Goal: Transaction & Acquisition: Book appointment/travel/reservation

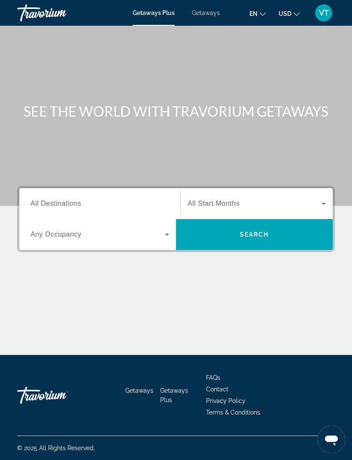
click at [213, 16] on span "Getaways" at bounding box center [206, 12] width 28 height 7
click at [125, 204] on input "Destination All Destinations" at bounding box center [99, 204] width 138 height 10
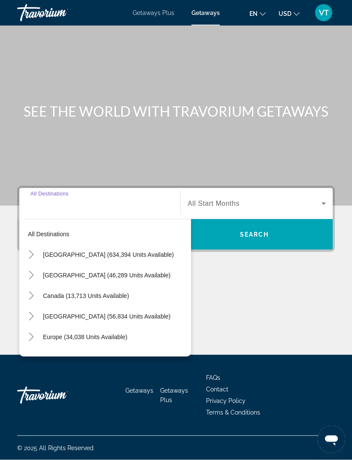
click at [35, 250] on icon "Toggle United States (634,394 units available)" at bounding box center [31, 254] width 9 height 9
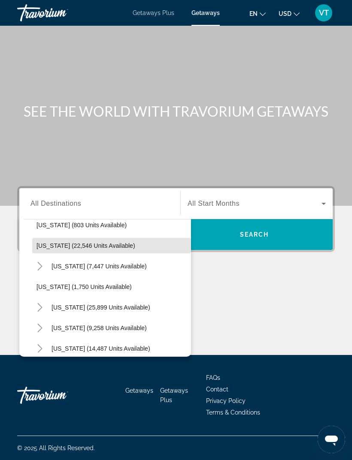
scroll to position [669, 0]
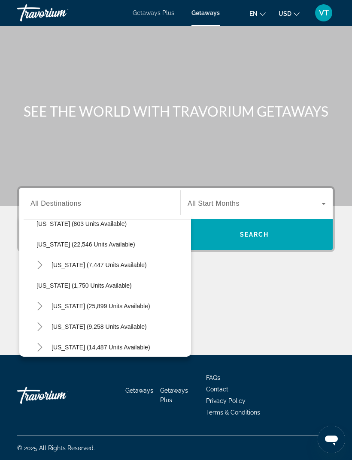
click at [42, 261] on icon "Toggle Pennsylvania (7,447 units available)" at bounding box center [40, 265] width 9 height 9
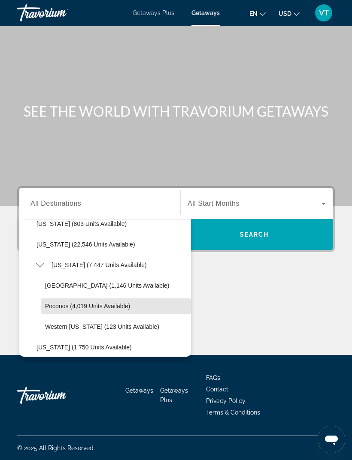
click at [69, 303] on span "Poconos (4,019 units available)" at bounding box center [87, 306] width 85 height 7
type input "**********"
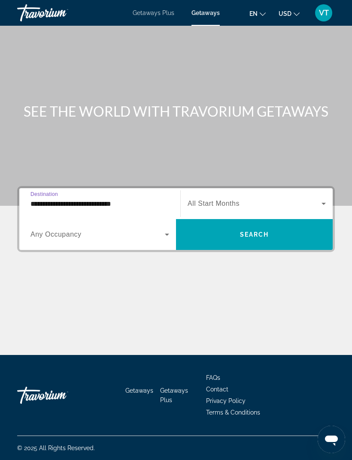
click at [144, 229] on span "Search widget" at bounding box center [97, 234] width 134 height 10
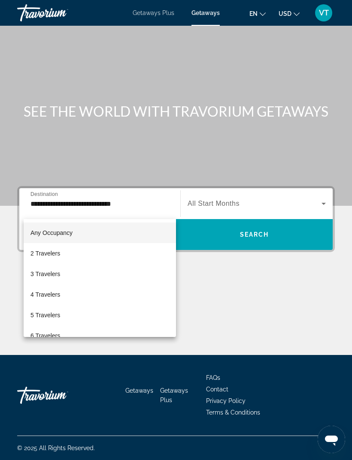
click at [223, 178] on div at bounding box center [176, 230] width 352 height 460
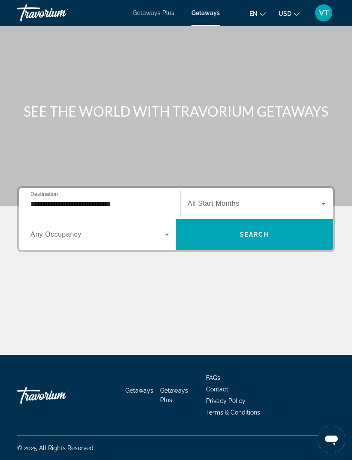
click at [222, 200] on span "All Start Months" at bounding box center [213, 203] width 52 height 7
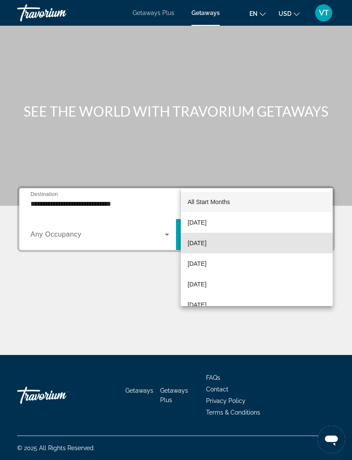
click at [206, 248] on span "[DATE]" at bounding box center [196, 243] width 19 height 10
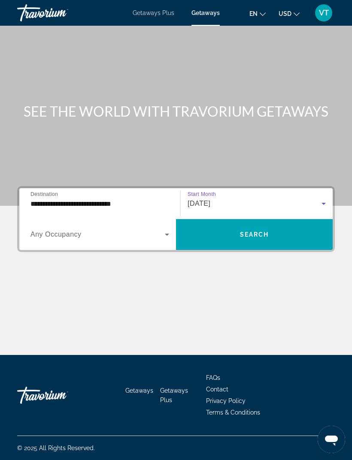
click at [284, 224] on span "Search widget" at bounding box center [254, 234] width 157 height 21
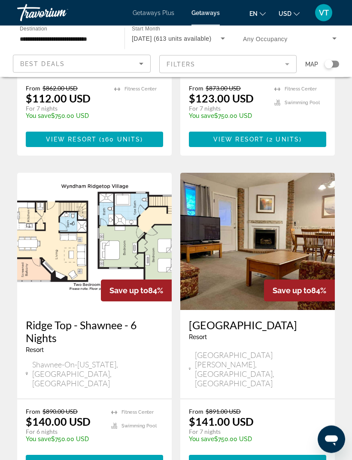
scroll to position [1599, 0]
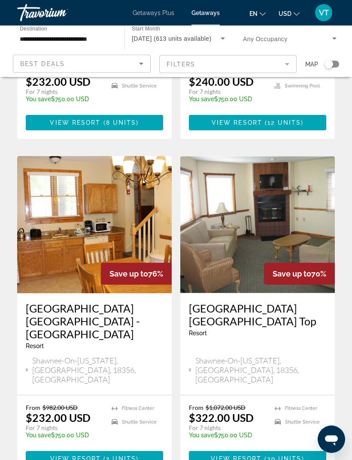
scroll to position [1592, 0]
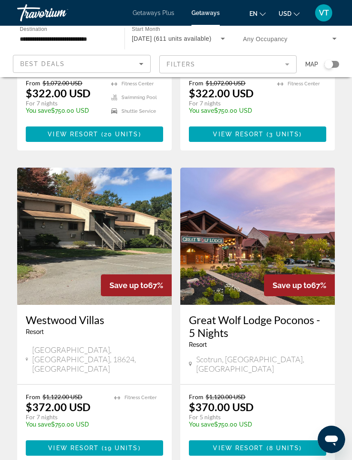
scroll to position [588, 0]
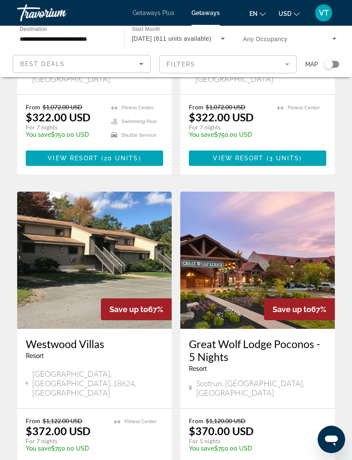
click at [225, 37] on icon "Search widget" at bounding box center [222, 38] width 10 height 10
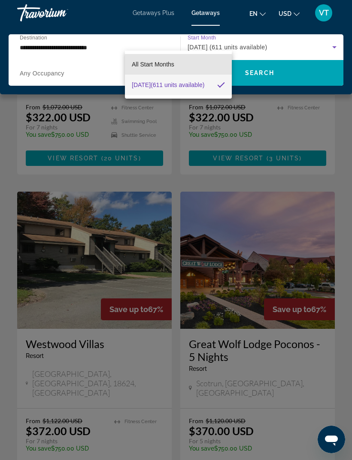
click at [173, 66] on span "All Start Months" at bounding box center [153, 64] width 42 height 7
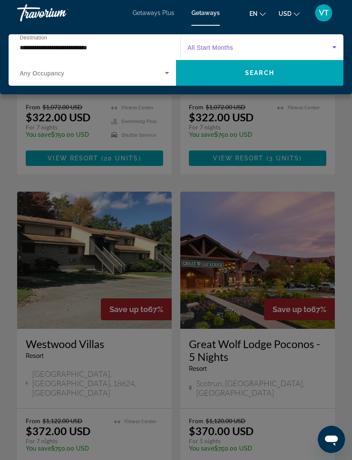
click at [298, 72] on span "Search widget" at bounding box center [259, 73] width 167 height 21
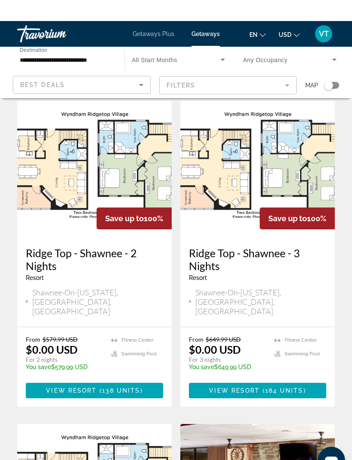
scroll to position [6, 0]
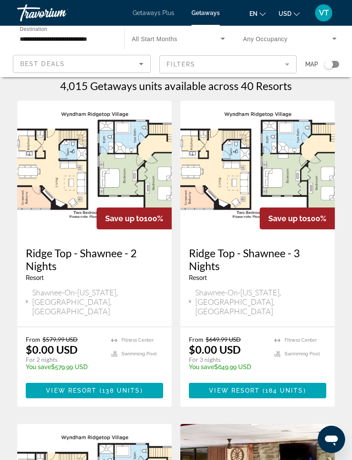
click at [287, 61] on mat-form-field "Filters" at bounding box center [228, 64] width 138 height 18
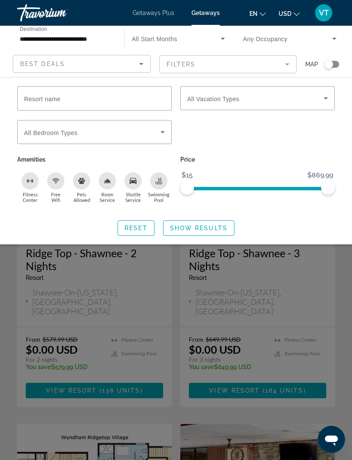
click at [54, 97] on span "Resort name" at bounding box center [42, 99] width 36 height 7
click at [54, 97] on input "Resort name" at bounding box center [94, 98] width 141 height 10
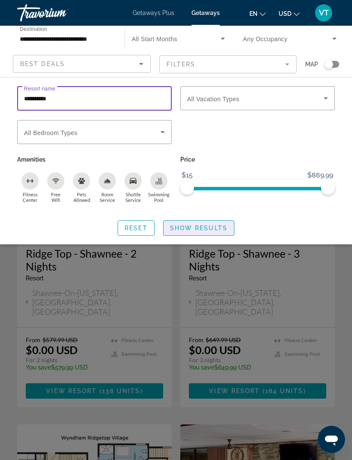
type input "**********"
click at [219, 225] on span "Show Results" at bounding box center [198, 228] width 57 height 7
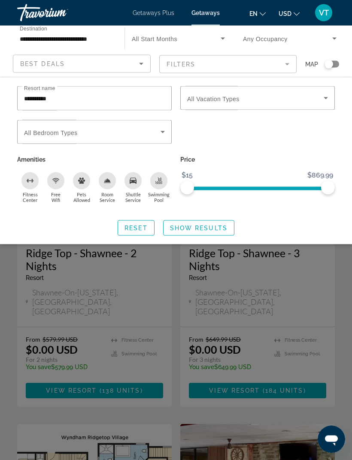
scroll to position [6, 0]
click at [211, 230] on span "Show Results" at bounding box center [198, 228] width 57 height 7
click at [206, 226] on span "Show Results" at bounding box center [198, 228] width 57 height 7
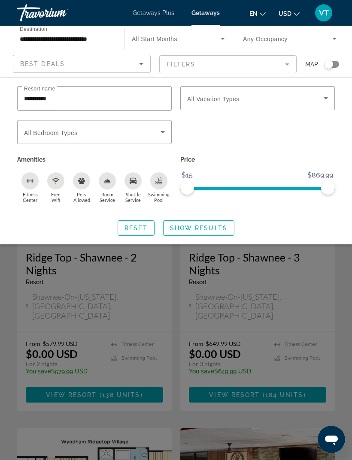
scroll to position [0, 0]
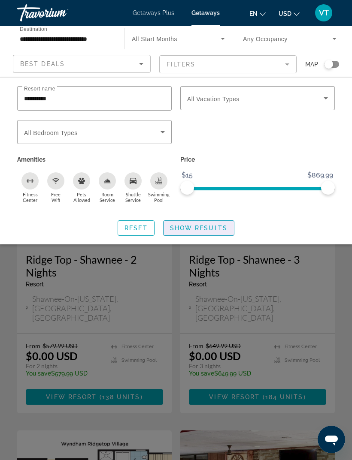
click at [212, 227] on span "Show Results" at bounding box center [198, 228] width 57 height 7
click at [270, 65] on mat-form-field "Filters" at bounding box center [228, 64] width 138 height 18
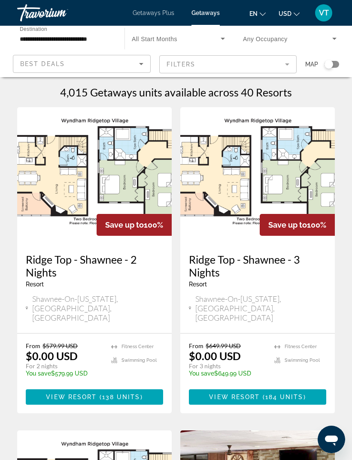
click at [143, 67] on icon "Sort by" at bounding box center [141, 64] width 10 height 10
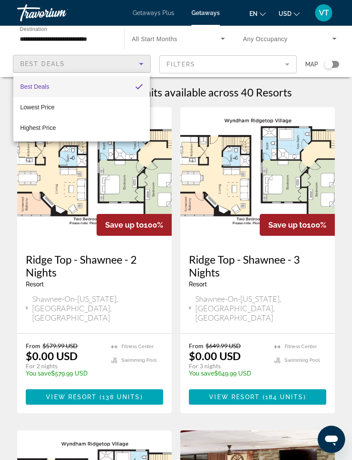
click at [140, 62] on div at bounding box center [176, 230] width 352 height 460
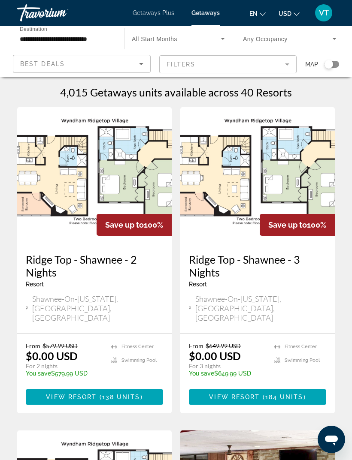
click at [289, 63] on mat-form-field "Filters" at bounding box center [228, 64] width 138 height 18
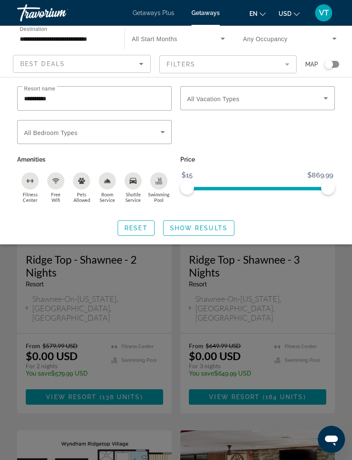
click at [210, 226] on span "Show Results" at bounding box center [198, 228] width 57 height 7
click at [221, 230] on span "Show Results" at bounding box center [198, 228] width 57 height 7
click at [220, 229] on span "Show Results" at bounding box center [198, 228] width 57 height 7
click at [287, 65] on mat-form-field "Filters" at bounding box center [228, 64] width 138 height 18
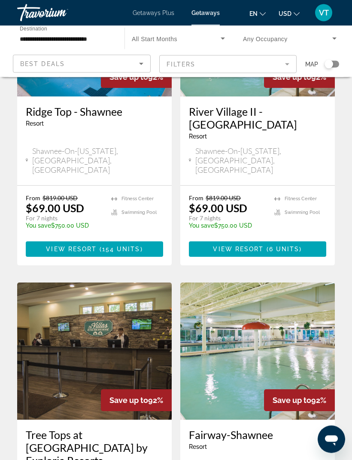
scroll to position [1586, 0]
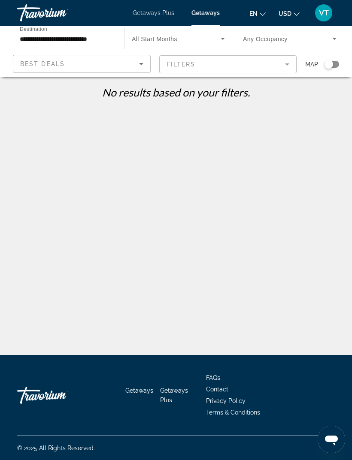
click at [64, 42] on input "**********" at bounding box center [66, 39] width 93 height 10
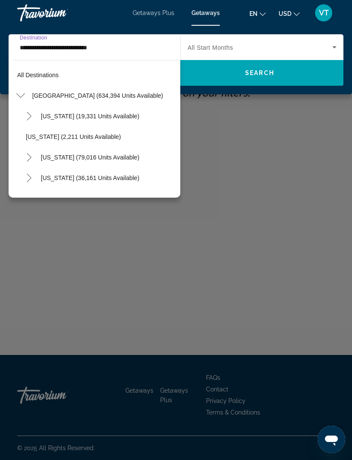
scroll to position [689, 0]
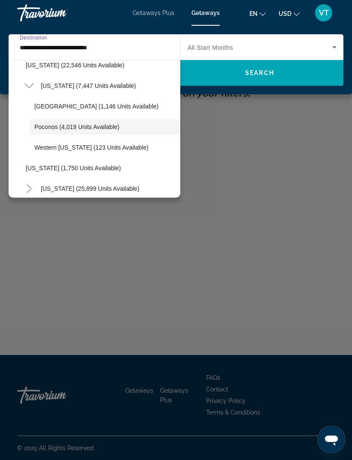
click at [35, 86] on mat-icon "Toggle Pennsylvania (7,447 units available)" at bounding box center [28, 85] width 15 height 15
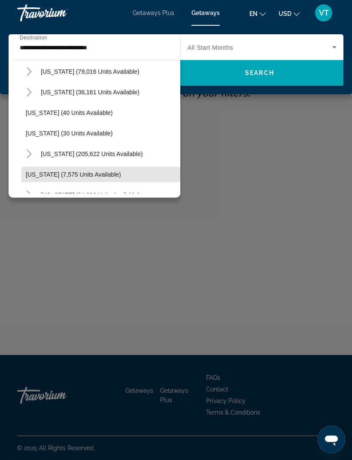
scroll to position [113, 0]
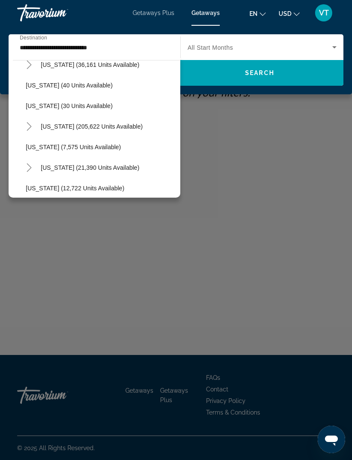
click at [31, 126] on icon "Toggle Florida (205,622 units available)" at bounding box center [29, 126] width 9 height 9
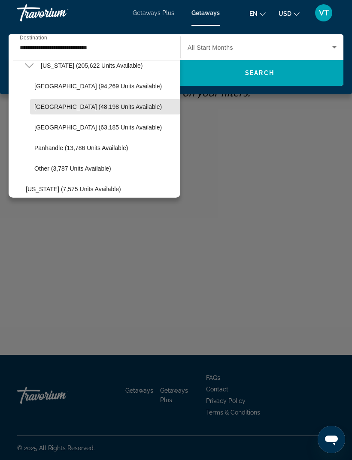
scroll to position [177, 0]
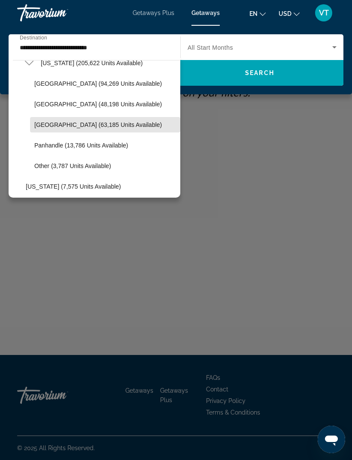
click at [106, 130] on span "Search widget" at bounding box center [105, 124] width 150 height 21
type input "**********"
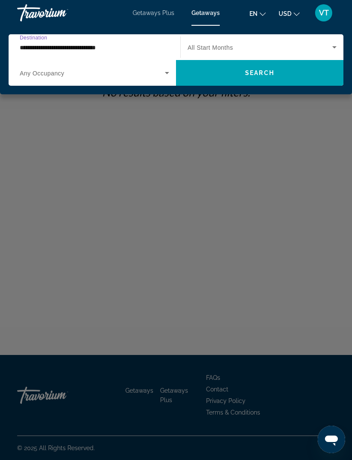
click at [235, 48] on span "Search widget" at bounding box center [259, 47] width 144 height 10
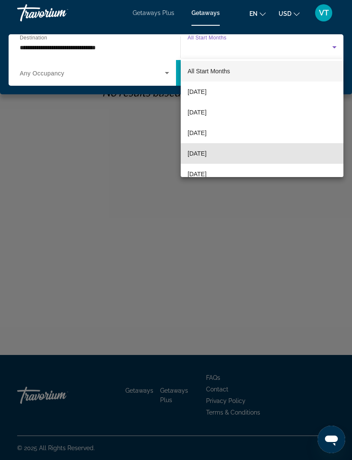
scroll to position [1, 0]
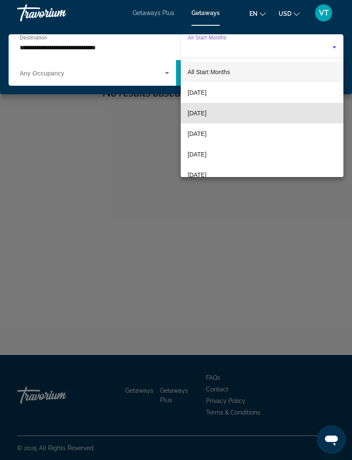
click at [206, 114] on span "[DATE]" at bounding box center [196, 113] width 19 height 10
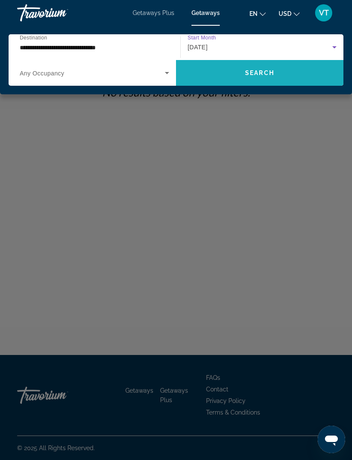
click at [285, 72] on span "Search widget" at bounding box center [259, 73] width 167 height 21
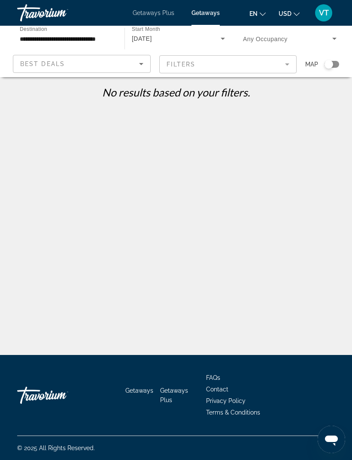
click at [280, 66] on mat-form-field "Filters" at bounding box center [228, 64] width 138 height 18
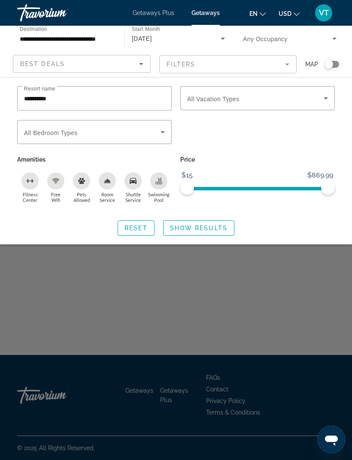
click at [148, 97] on input "**********" at bounding box center [94, 98] width 141 height 10
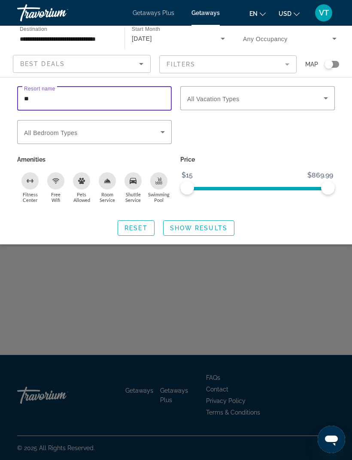
type input "*"
click at [213, 225] on span "Show Results" at bounding box center [198, 228] width 57 height 7
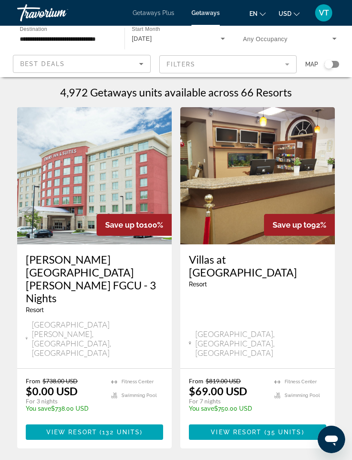
click at [316, 182] on img "Main content" at bounding box center [257, 175] width 154 height 137
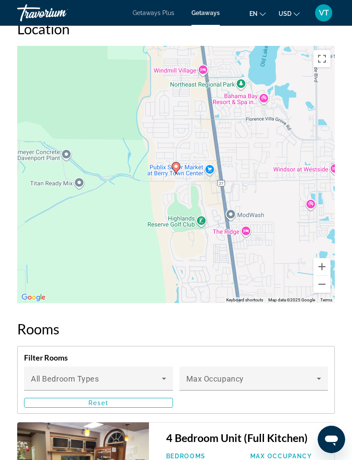
scroll to position [1519, 0]
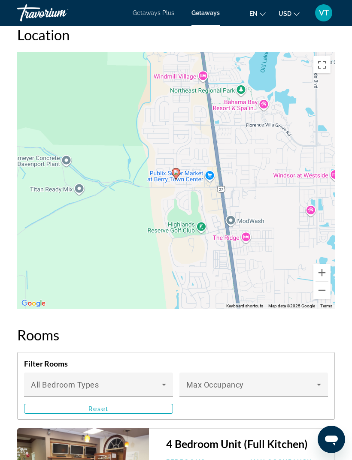
click at [324, 285] on button "Zoom out" at bounding box center [321, 290] width 17 height 17
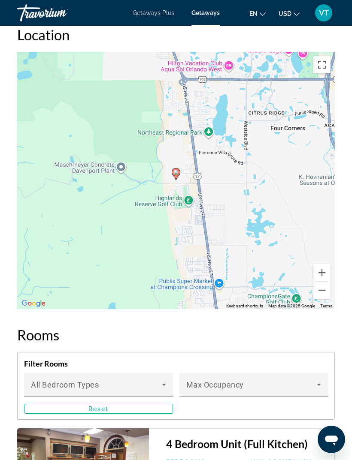
click at [322, 292] on div "To activate drag with keyboard, press Alt + Enter. Once in keyboard drag state,…" at bounding box center [175, 180] width 317 height 257
click at [321, 292] on div "To activate drag with keyboard, press Alt + Enter. Once in keyboard drag state,…" at bounding box center [175, 180] width 317 height 257
click at [324, 286] on button "Zoom out" at bounding box center [321, 290] width 17 height 17
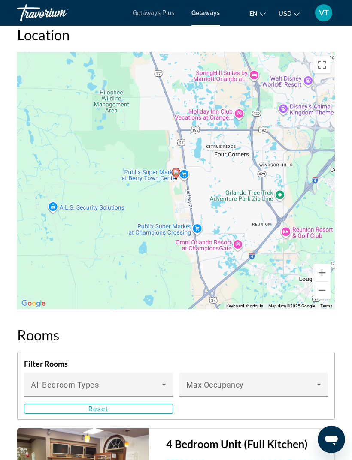
click at [324, 288] on button "Zoom out" at bounding box center [321, 290] width 17 height 17
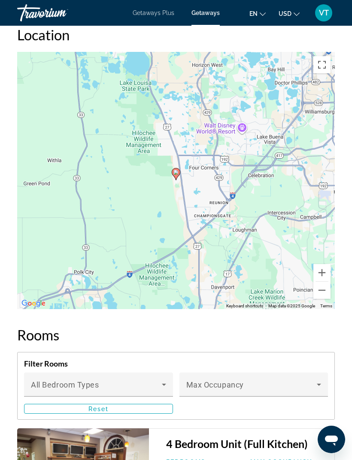
click at [323, 289] on button "Zoom out" at bounding box center [321, 290] width 17 height 17
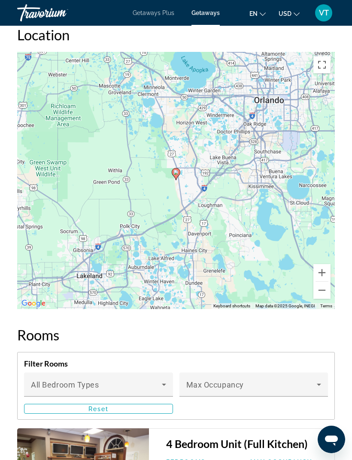
click at [322, 295] on div "To activate drag with keyboard, press Alt + Enter. Once in keyboard drag state,…" at bounding box center [175, 180] width 317 height 257
click at [324, 284] on button "Zoom out" at bounding box center [321, 290] width 17 height 17
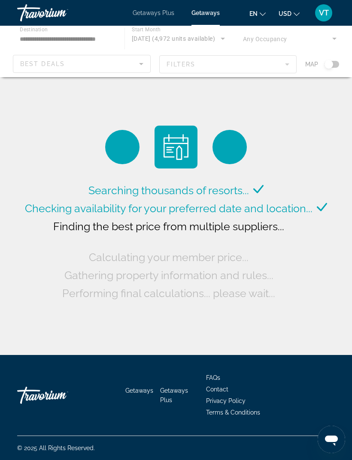
click at [327, 65] on div "Main content" at bounding box center [176, 51] width 352 height 51
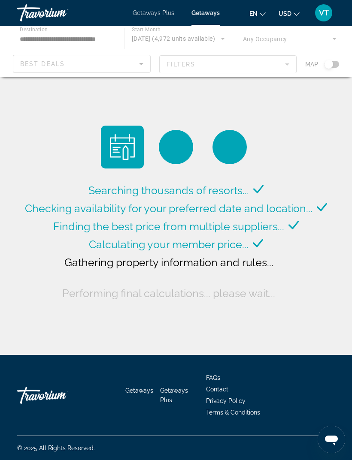
click at [332, 66] on div "Main content" at bounding box center [176, 51] width 352 height 51
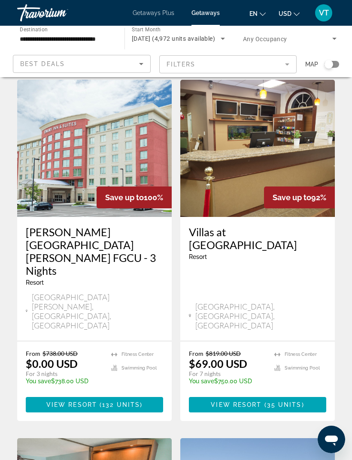
click at [328, 63] on div "Search widget" at bounding box center [328, 64] width 9 height 9
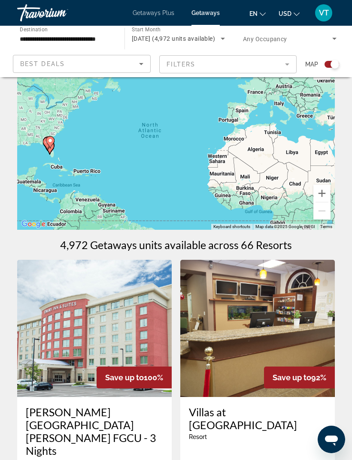
click at [327, 196] on button "Zoom in" at bounding box center [321, 193] width 17 height 17
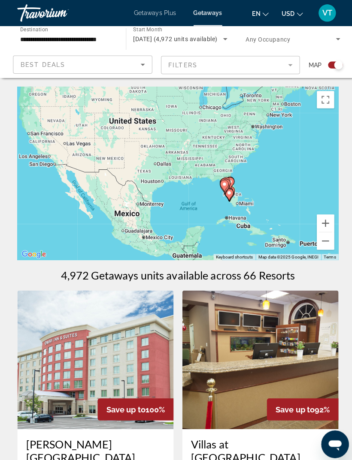
click at [324, 223] on button "Zoom in" at bounding box center [321, 220] width 17 height 17
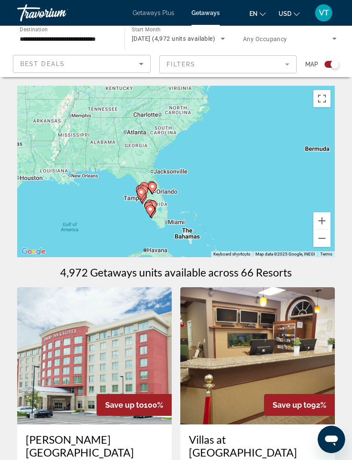
click at [323, 222] on button "Zoom in" at bounding box center [321, 220] width 17 height 17
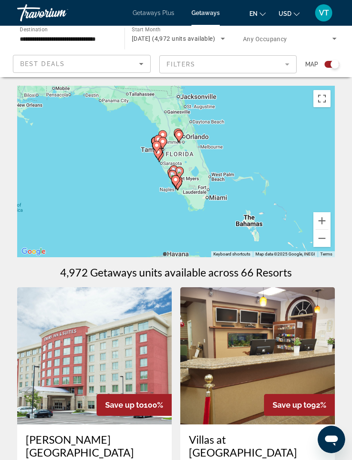
click at [323, 224] on button "Zoom in" at bounding box center [321, 220] width 17 height 17
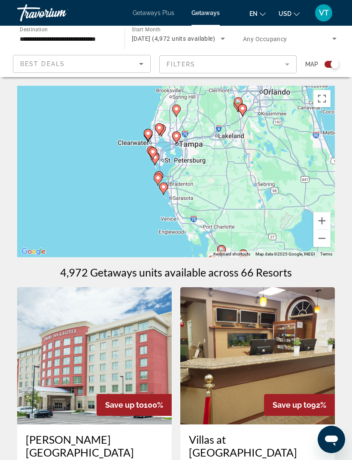
click at [324, 221] on button "Zoom in" at bounding box center [321, 220] width 17 height 17
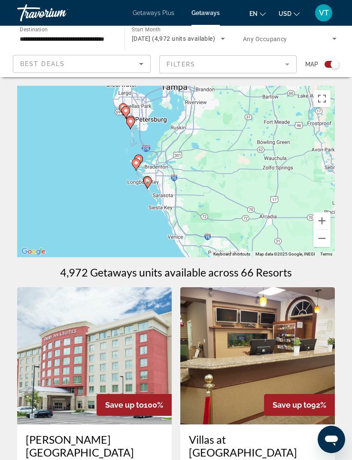
click at [151, 183] on icon "Main content" at bounding box center [147, 183] width 9 height 12
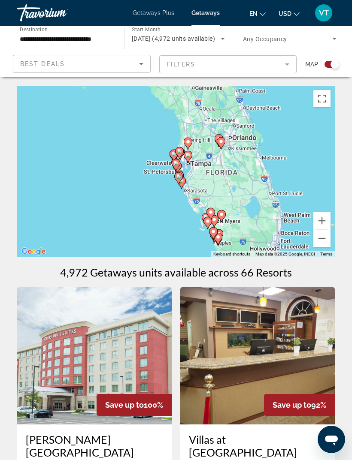
type input "**********"
click at [183, 175] on icon "Main content" at bounding box center [179, 177] width 8 height 11
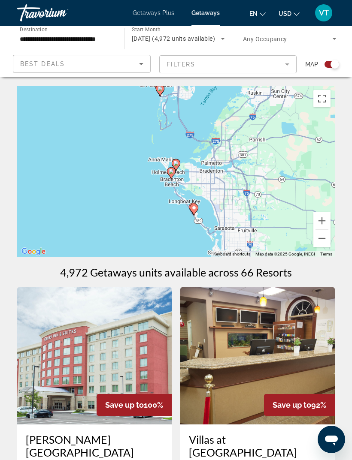
click at [175, 175] on gmp-advanced-marker "Main content" at bounding box center [171, 173] width 9 height 13
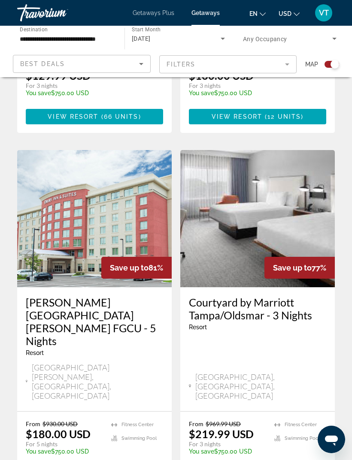
scroll to position [1496, 0]
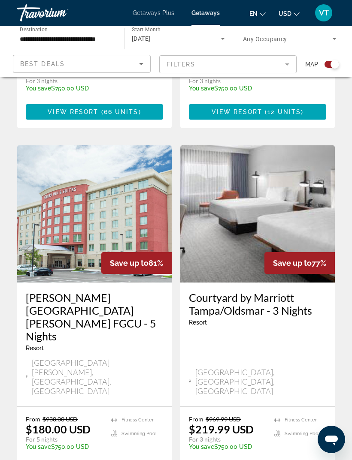
click at [133, 145] on img "Main content" at bounding box center [94, 213] width 154 height 137
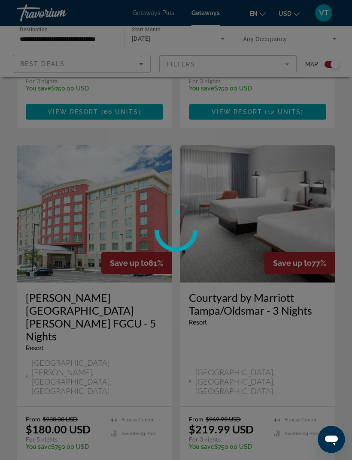
click at [333, 59] on div at bounding box center [176, 230] width 352 height 460
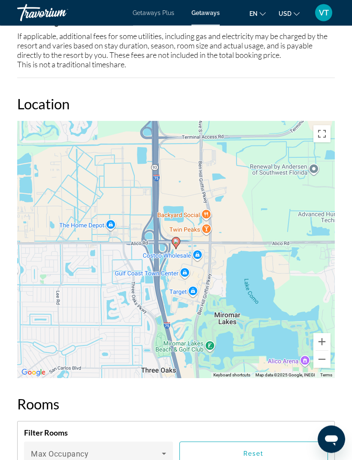
scroll to position [446, 0]
click at [326, 358] on button "Zoom out" at bounding box center [321, 359] width 17 height 17
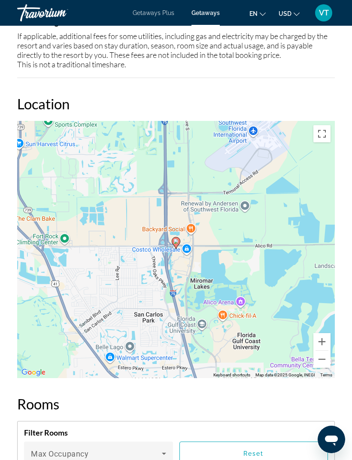
click at [322, 356] on button "Zoom out" at bounding box center [321, 359] width 17 height 17
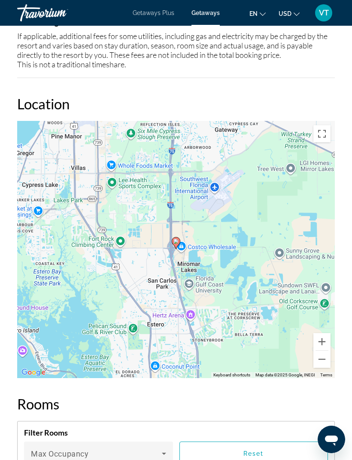
click at [322, 356] on button "Zoom out" at bounding box center [321, 359] width 17 height 17
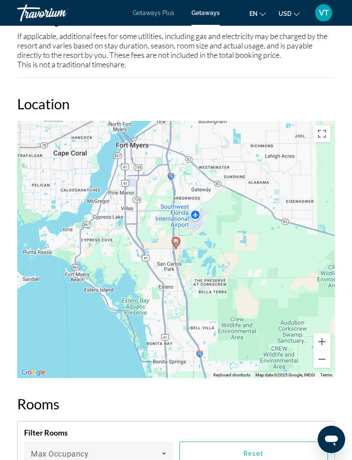
click at [321, 360] on button "Zoom out" at bounding box center [321, 359] width 17 height 17
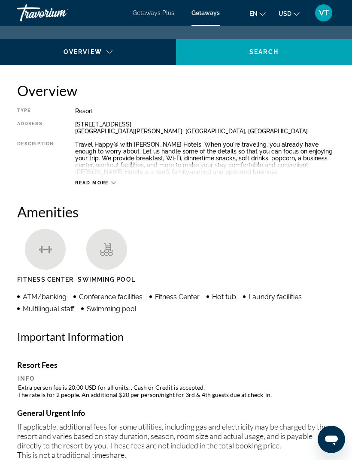
scroll to position [0, 0]
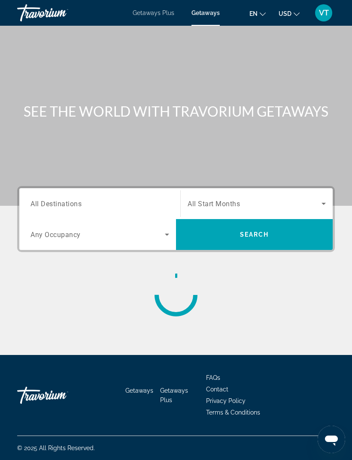
click at [144, 206] on input "Destination All Destinations" at bounding box center [99, 204] width 138 height 10
click at [168, 10] on span "Getaways Plus" at bounding box center [153, 12] width 42 height 7
click at [149, 203] on input "Destination All Destinations" at bounding box center [99, 204] width 138 height 10
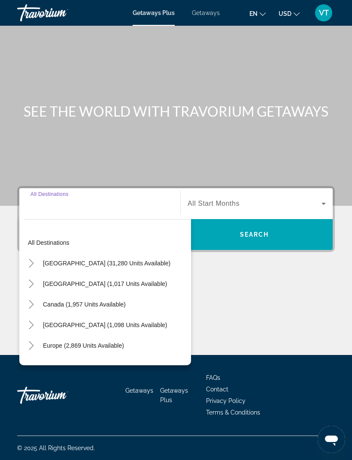
scroll to position [27, 0]
click at [38, 256] on mat-icon "Toggle United States (31,280 units available)" at bounding box center [31, 263] width 15 height 15
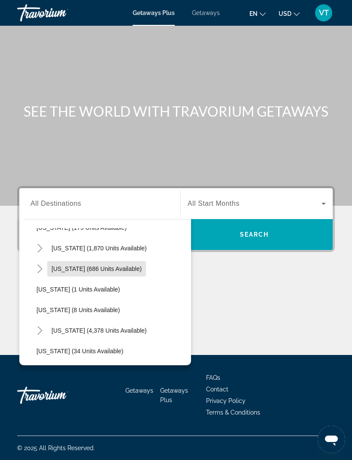
scroll to position [78, 0]
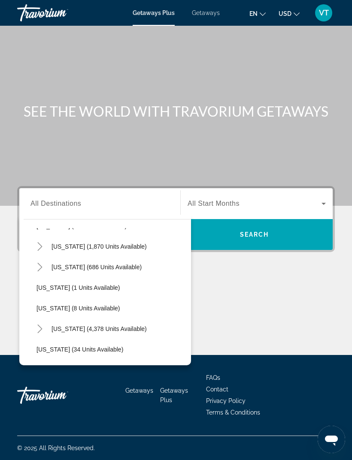
click at [41, 325] on icon "Toggle Florida (4,378 units available)" at bounding box center [40, 329] width 9 height 9
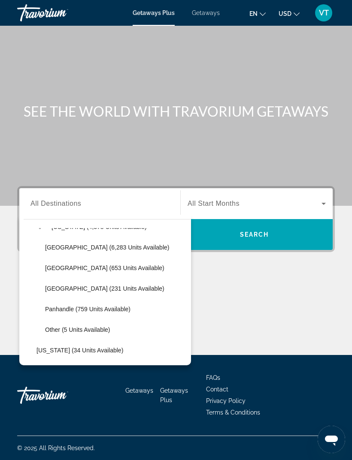
scroll to position [181, 0]
click at [97, 325] on span "Other (5 units available)" at bounding box center [77, 328] width 65 height 7
type input "**********"
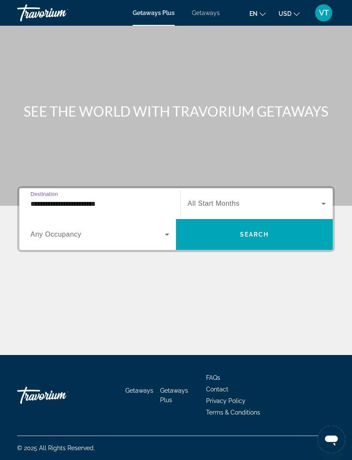
click at [240, 199] on span "Search widget" at bounding box center [254, 204] width 134 height 10
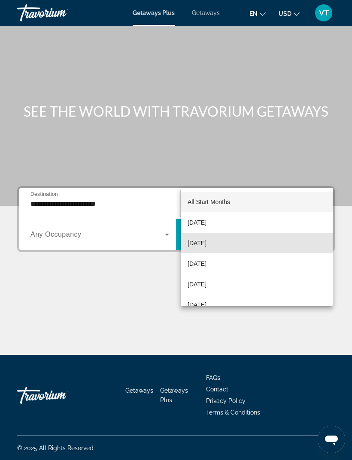
click at [206, 242] on span "[DATE]" at bounding box center [196, 243] width 19 height 10
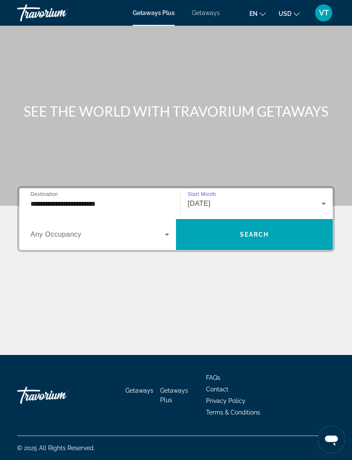
click at [258, 231] on span "Search" at bounding box center [254, 234] width 29 height 7
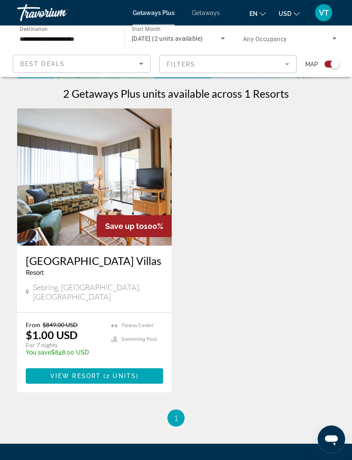
scroll to position [179, 0]
click at [62, 373] on span "View Resort" at bounding box center [75, 376] width 51 height 7
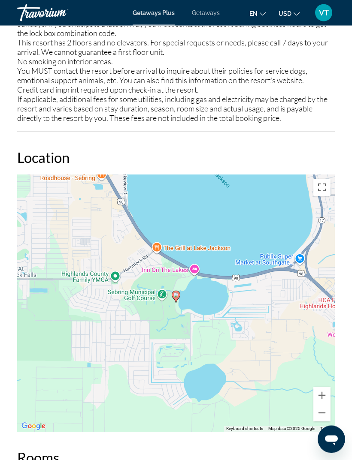
scroll to position [1382, 0]
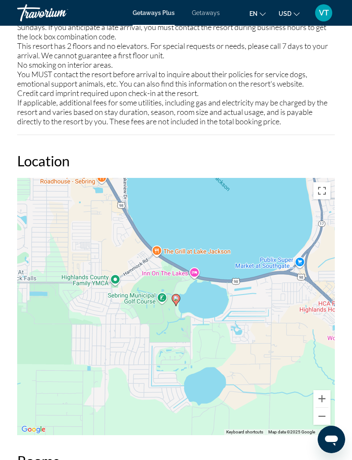
click at [324, 409] on button "Zoom out" at bounding box center [321, 416] width 17 height 17
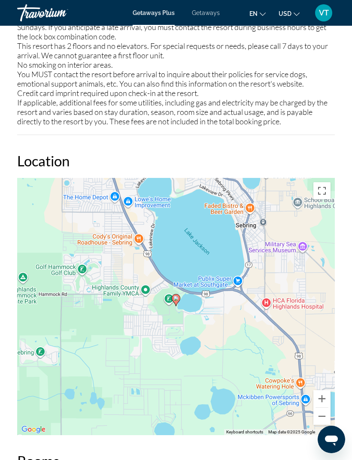
click at [314, 413] on button "Zoom out" at bounding box center [321, 416] width 17 height 17
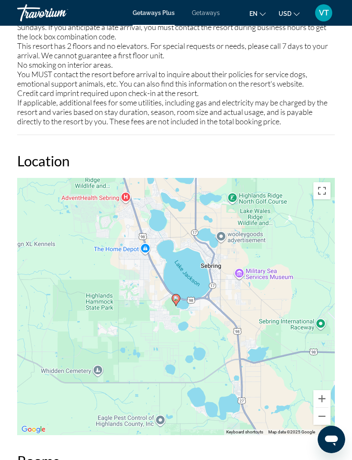
click at [325, 411] on button "Zoom out" at bounding box center [321, 416] width 17 height 17
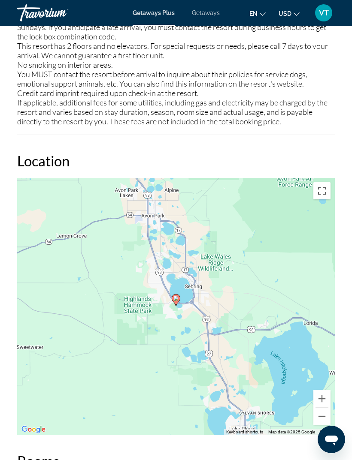
click at [323, 410] on button "Zoom out" at bounding box center [321, 416] width 17 height 17
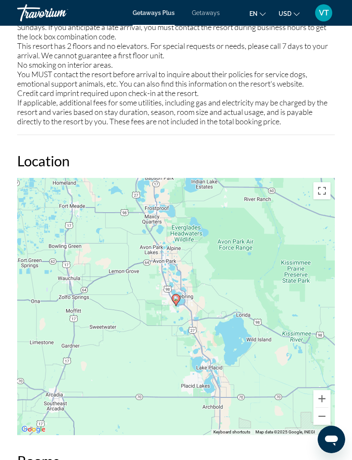
click at [325, 412] on button "Zoom out" at bounding box center [321, 416] width 17 height 17
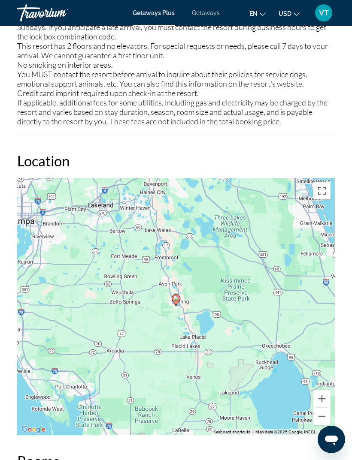
click at [324, 412] on button "Zoom out" at bounding box center [321, 416] width 17 height 17
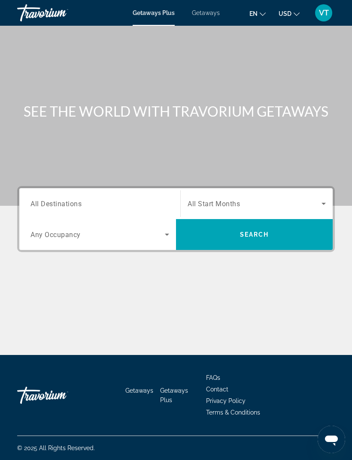
click at [45, 205] on span "All Destinations" at bounding box center [55, 203] width 51 height 8
click at [45, 205] on input "Destination All Destinations" at bounding box center [99, 204] width 138 height 10
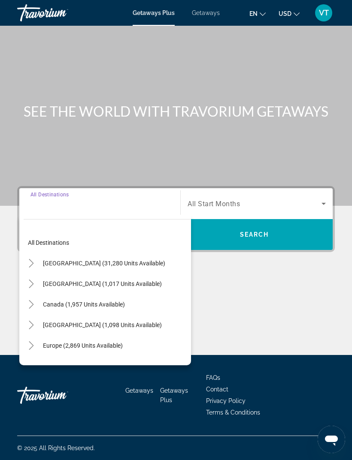
scroll to position [27, 0]
click at [32, 256] on mat-icon "Toggle United States (31,280 units available)" at bounding box center [31, 263] width 15 height 15
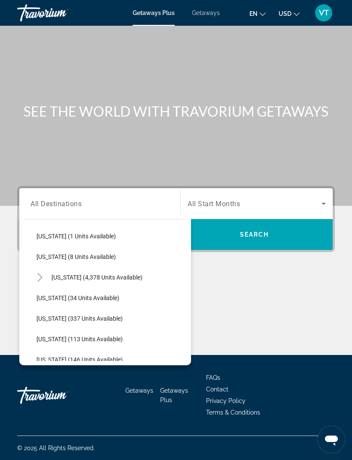
scroll to position [130, 0]
click at [66, 274] on span "[US_STATE] (4,378 units available)" at bounding box center [96, 277] width 91 height 7
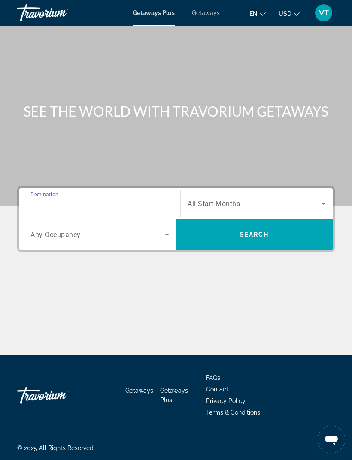
type input "**********"
click at [313, 199] on span "Search widget" at bounding box center [254, 204] width 134 height 10
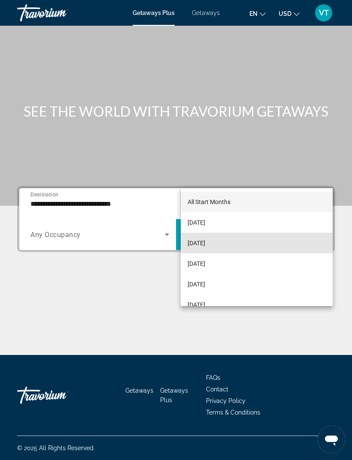
click at [205, 244] on span "[DATE]" at bounding box center [196, 243] width 18 height 10
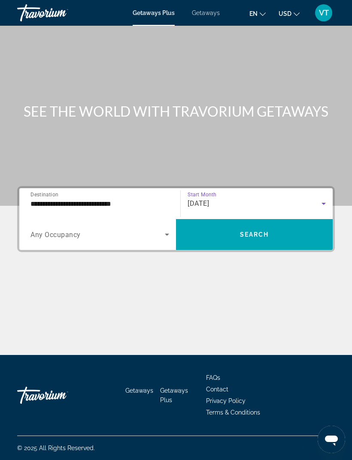
click at [292, 224] on span "Search widget" at bounding box center [254, 234] width 157 height 21
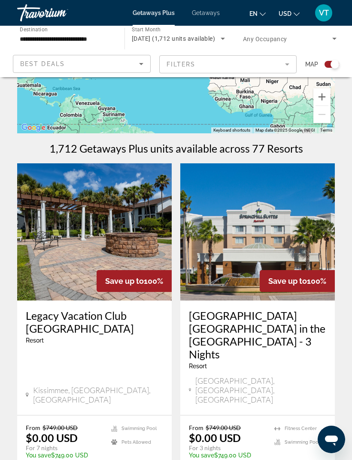
scroll to position [123, 0]
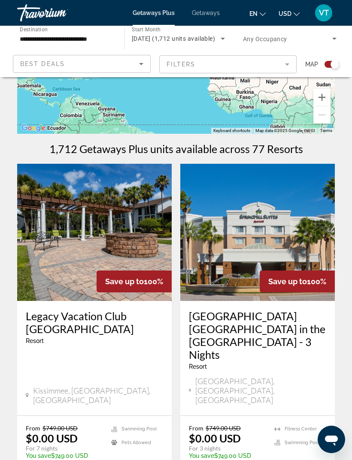
click at [134, 249] on img "Main content" at bounding box center [94, 232] width 154 height 137
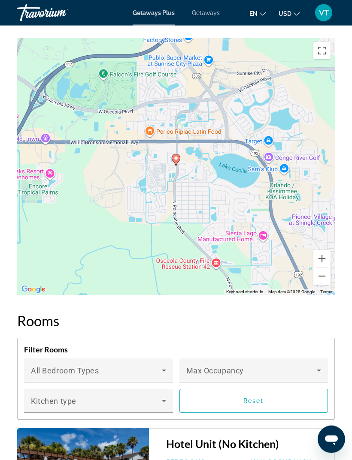
scroll to position [1660, 0]
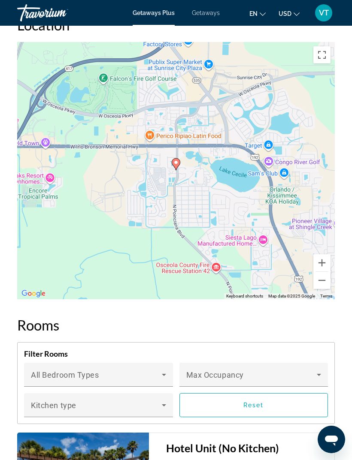
click at [325, 288] on button "Zoom out" at bounding box center [321, 280] width 17 height 17
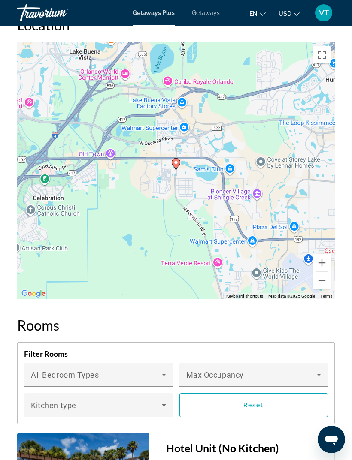
click at [324, 288] on button "Zoom out" at bounding box center [321, 280] width 17 height 17
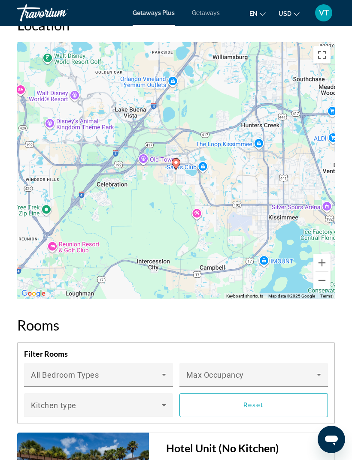
click at [322, 289] on button "Zoom out" at bounding box center [321, 280] width 17 height 17
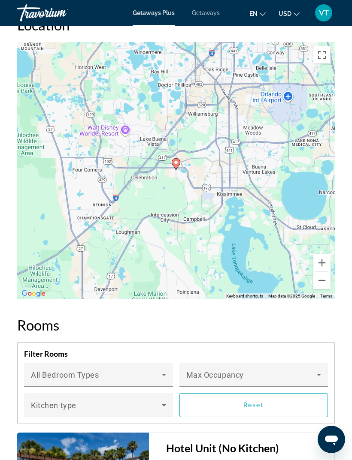
click at [324, 297] on div "To activate drag with keyboard, press Alt + Enter. Once in keyboard drag state,…" at bounding box center [175, 170] width 317 height 257
click at [321, 289] on button "Zoom out" at bounding box center [321, 280] width 17 height 17
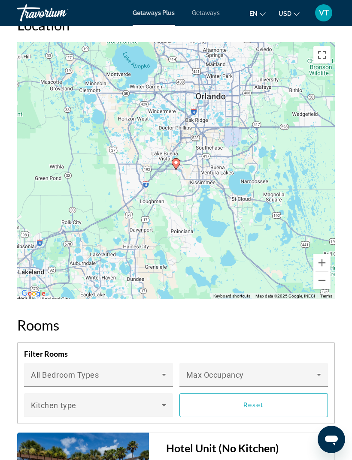
click at [325, 289] on button "Zoom out" at bounding box center [321, 280] width 17 height 17
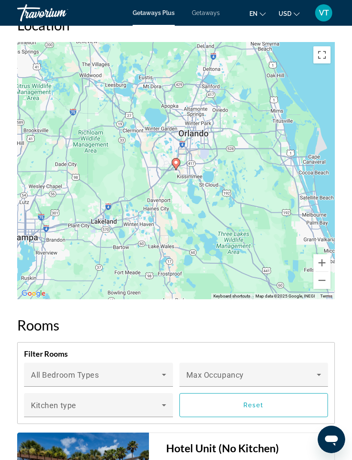
click at [326, 289] on button "Zoom out" at bounding box center [321, 280] width 17 height 17
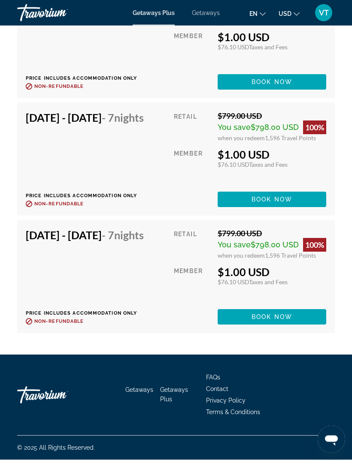
scroll to position [3631, 0]
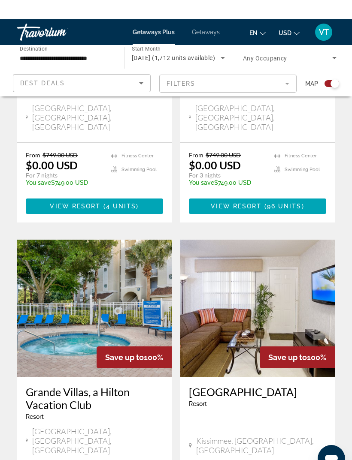
scroll to position [1767, 0]
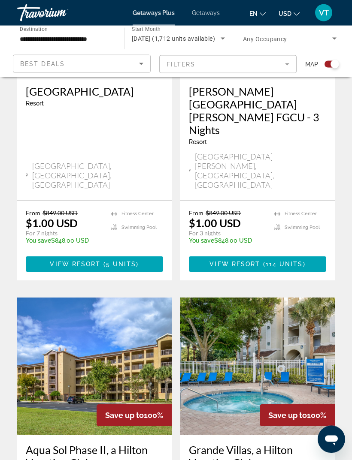
scroll to position [1373, 0]
click at [53, 298] on img "Main content" at bounding box center [94, 366] width 154 height 137
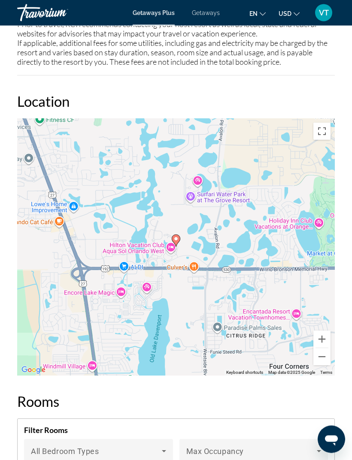
scroll to position [1326, 0]
click at [327, 359] on button "Zoom out" at bounding box center [321, 356] width 17 height 17
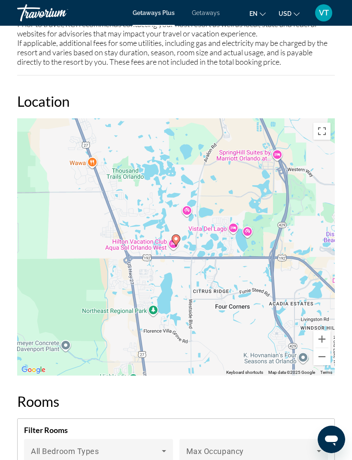
click at [326, 361] on button "Zoom out" at bounding box center [321, 356] width 17 height 17
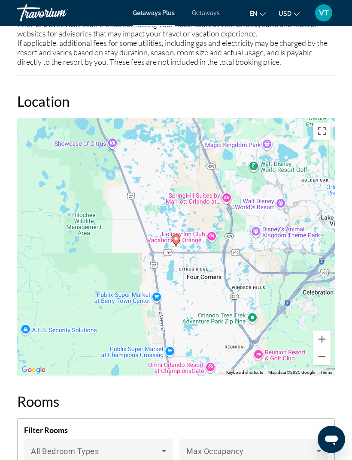
click at [325, 365] on button "Zoom out" at bounding box center [321, 356] width 17 height 17
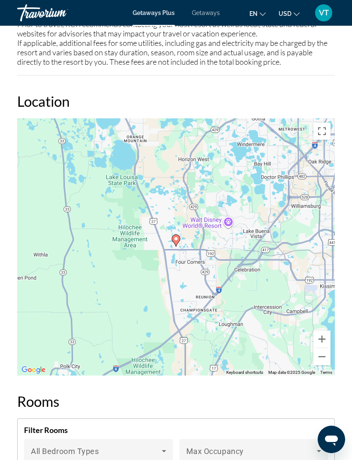
click at [326, 367] on div "To activate drag with keyboard, press Alt + Enter. Once in keyboard drag state,…" at bounding box center [175, 246] width 317 height 257
click at [326, 358] on button "Zoom out" at bounding box center [321, 356] width 17 height 17
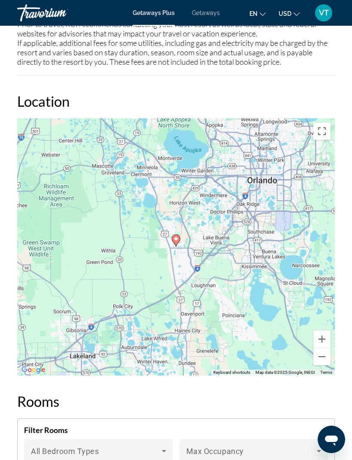
click at [325, 359] on button "Zoom out" at bounding box center [321, 356] width 17 height 17
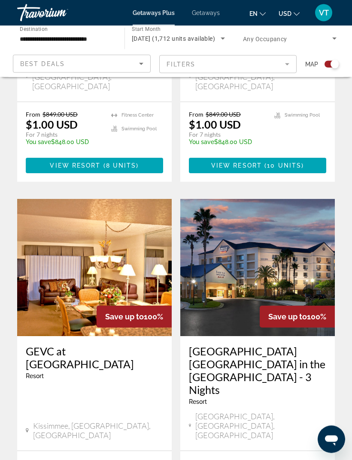
scroll to position [1795, 0]
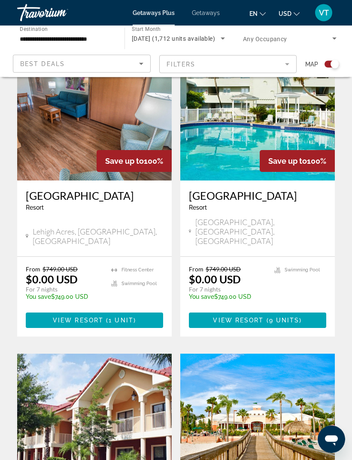
scroll to position [245, 0]
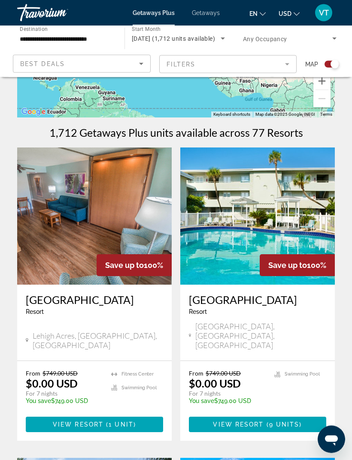
click at [317, 238] on img "Main content" at bounding box center [257, 216] width 154 height 137
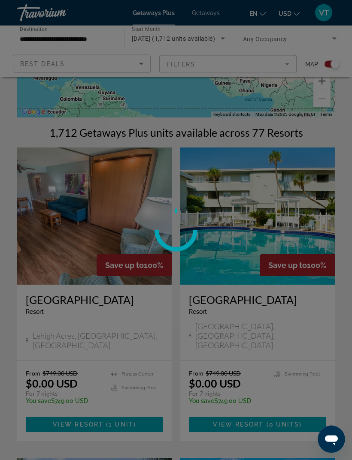
scroll to position [140, 0]
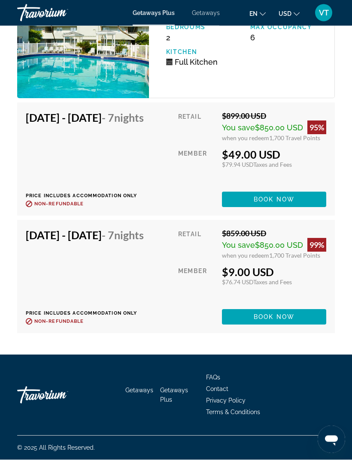
scroll to position [2337, 0]
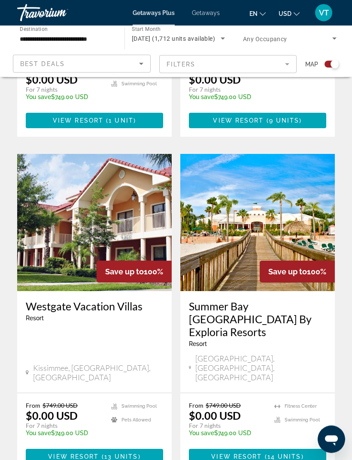
scroll to position [444, 0]
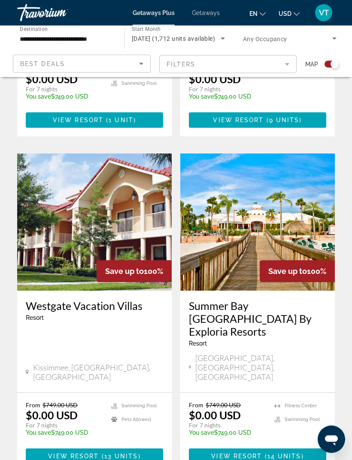
click at [323, 228] on img "Main content" at bounding box center [257, 222] width 154 height 137
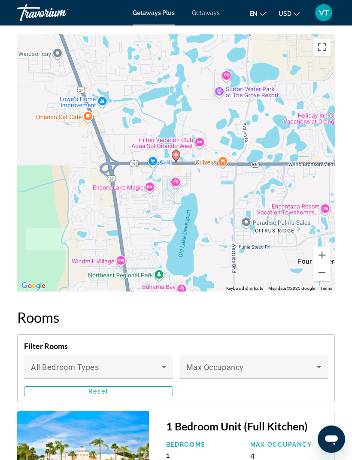
scroll to position [1784, 0]
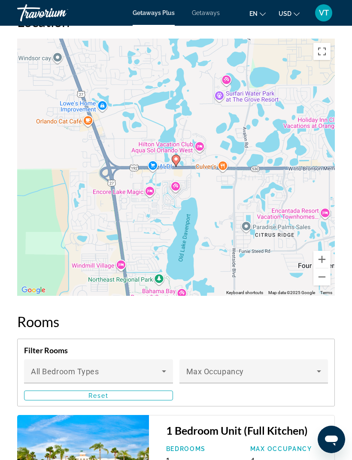
click at [328, 276] on button "Zoom out" at bounding box center [321, 276] width 17 height 17
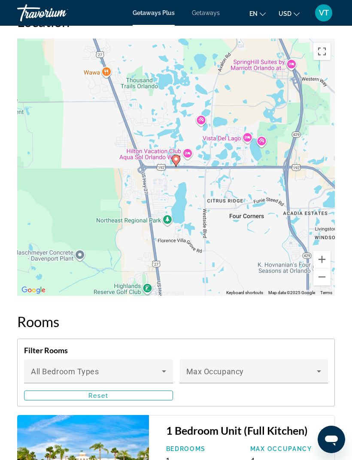
click at [326, 274] on button "Zoom out" at bounding box center [321, 276] width 17 height 17
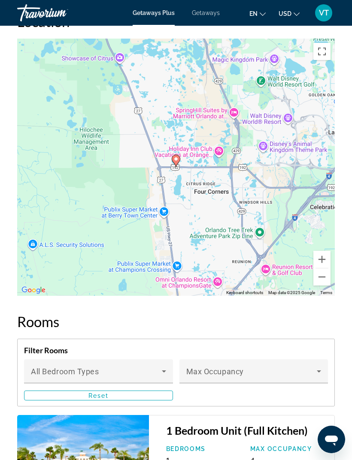
click at [328, 275] on button "Zoom out" at bounding box center [321, 276] width 17 height 17
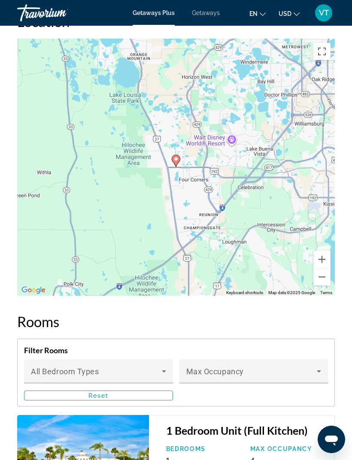
click at [329, 277] on button "Zoom out" at bounding box center [321, 276] width 17 height 17
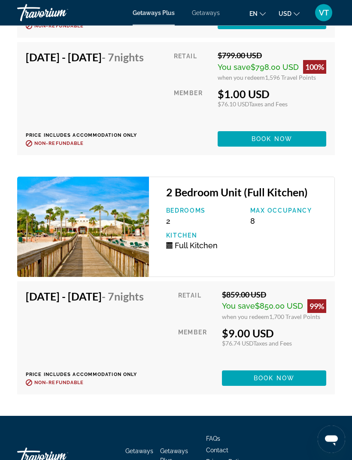
scroll to position [2731, 0]
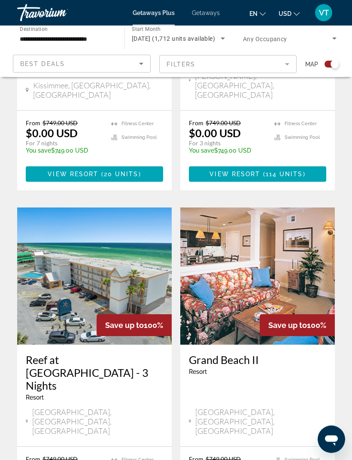
scroll to position [1129, 0]
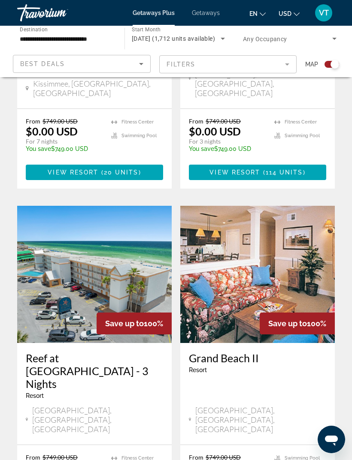
click at [297, 206] on img "Main content" at bounding box center [257, 274] width 154 height 137
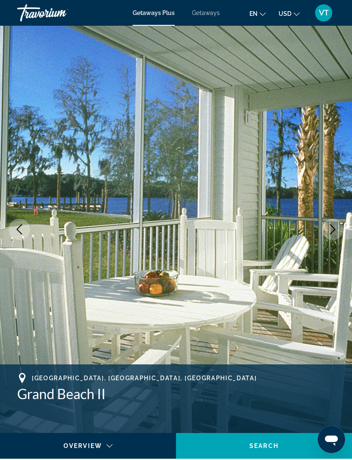
click at [336, 234] on icon "Next image" at bounding box center [332, 229] width 10 height 10
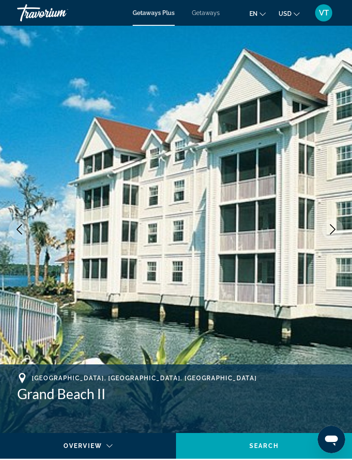
click at [328, 232] on icon "Next image" at bounding box center [332, 229] width 10 height 10
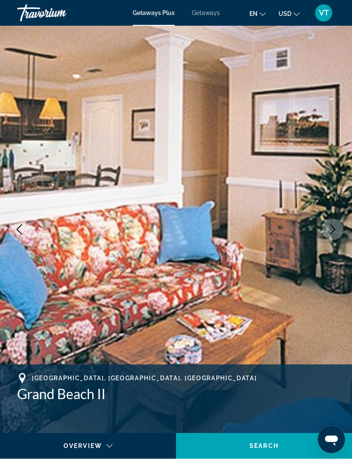
click at [328, 237] on button "Next image" at bounding box center [332, 229] width 21 height 21
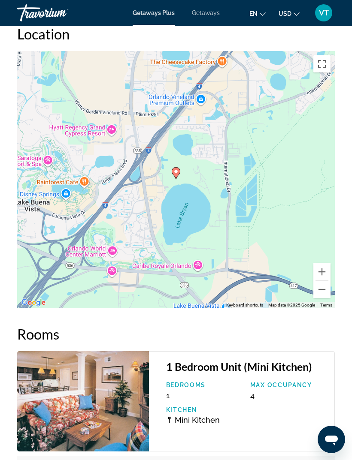
scroll to position [1361, 0]
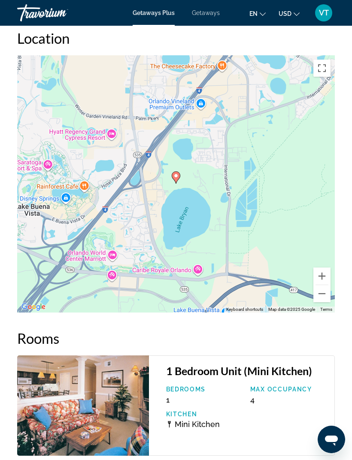
click at [325, 287] on button "Zoom out" at bounding box center [321, 293] width 17 height 17
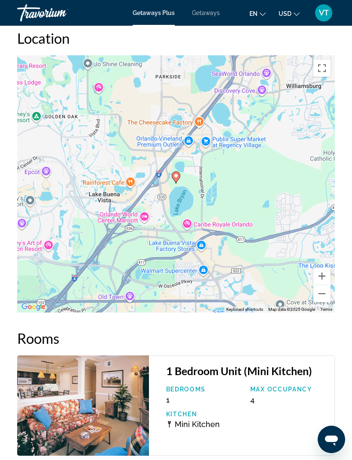
click at [328, 287] on button "Zoom out" at bounding box center [321, 293] width 17 height 17
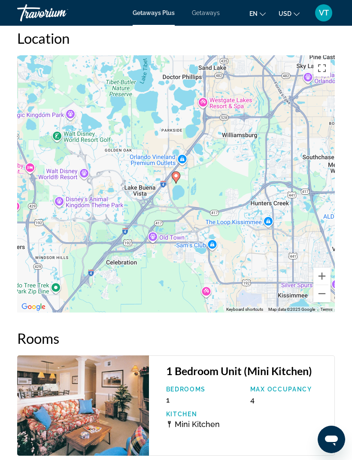
click at [328, 288] on button "Zoom out" at bounding box center [321, 293] width 17 height 17
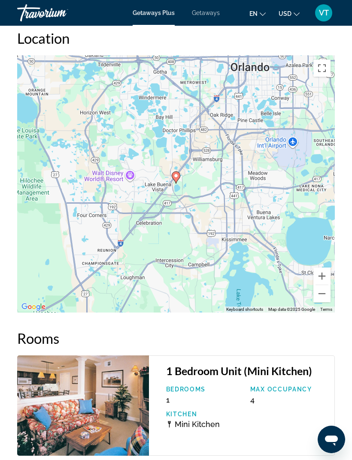
click at [328, 289] on button "Zoom out" at bounding box center [321, 293] width 17 height 17
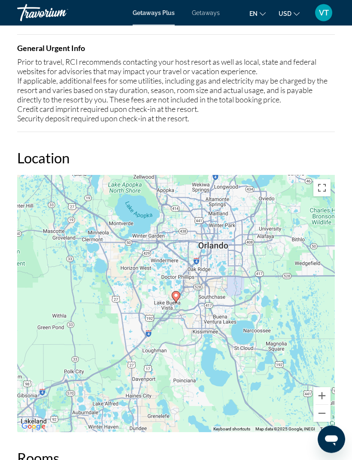
scroll to position [1234, 0]
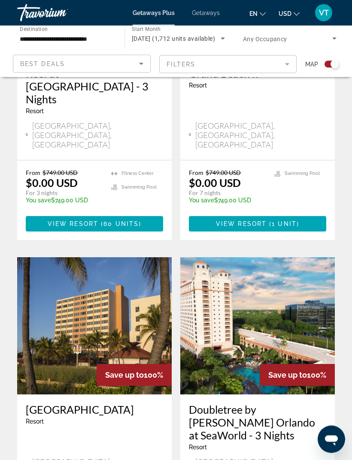
scroll to position [1414, 0]
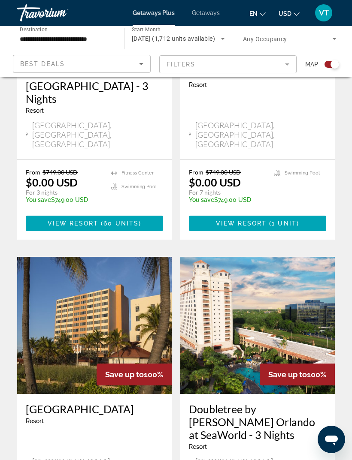
click at [78, 257] on img "Main content" at bounding box center [94, 325] width 154 height 137
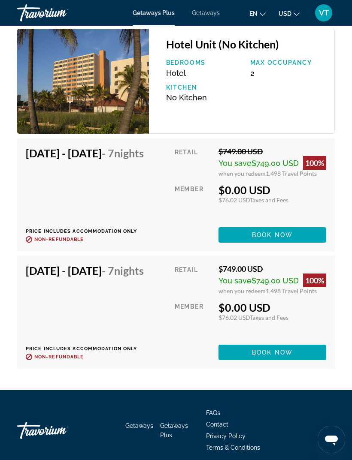
scroll to position [1848, 0]
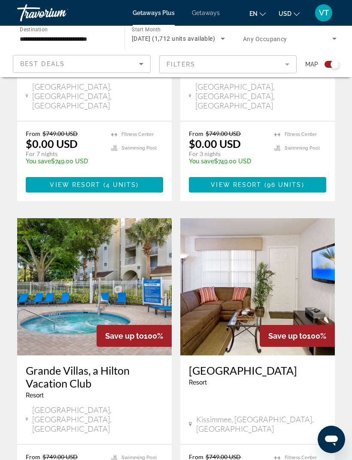
scroll to position [1805, 0]
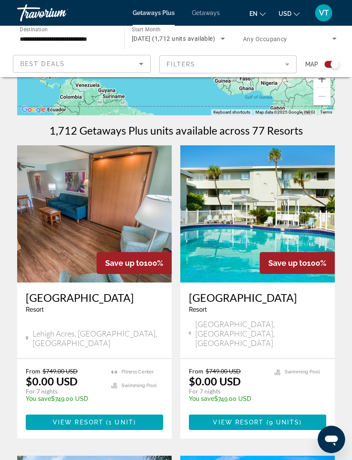
scroll to position [141, 0]
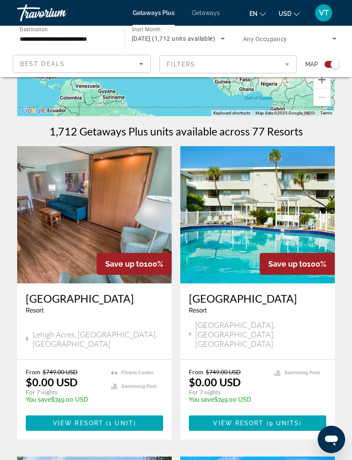
click at [318, 242] on img "Main content" at bounding box center [257, 214] width 154 height 137
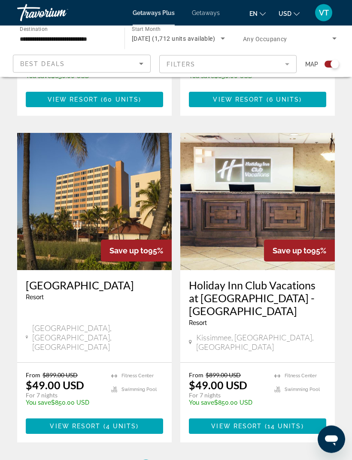
scroll to position [1779, 0]
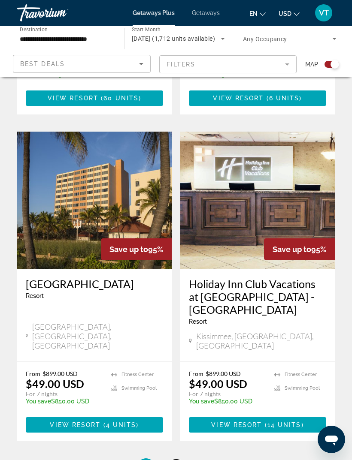
click at [170, 460] on link "page 4" at bounding box center [176, 467] width 15 height 15
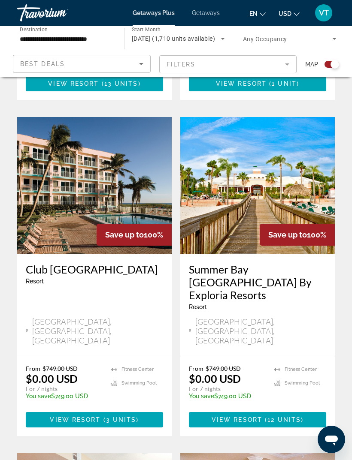
scroll to position [467, 0]
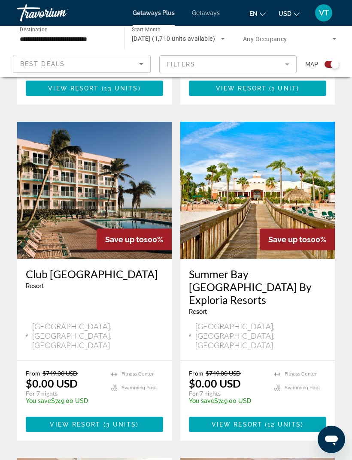
click at [77, 198] on img "Main content" at bounding box center [94, 190] width 154 height 137
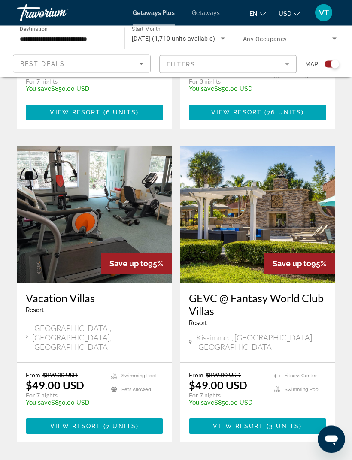
scroll to position [1766, 0]
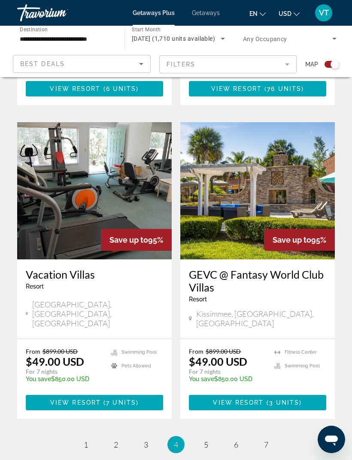
click at [56, 149] on img "Main content" at bounding box center [94, 190] width 154 height 137
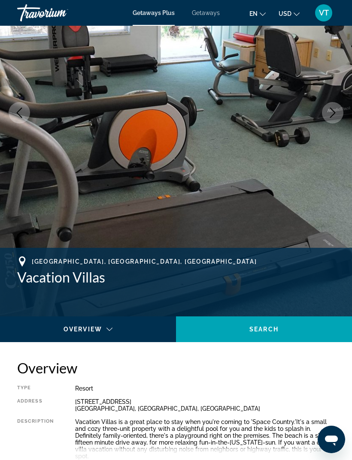
scroll to position [116, 0]
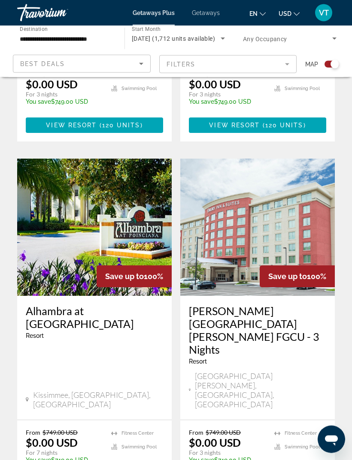
scroll to position [818, 0]
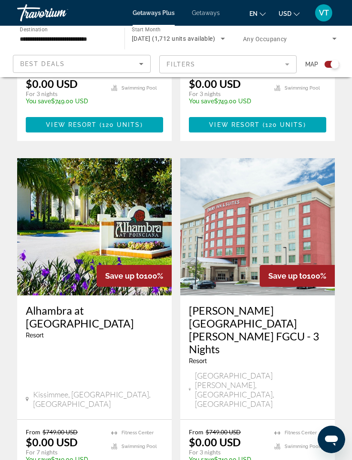
click at [64, 182] on img "Main content" at bounding box center [94, 226] width 154 height 137
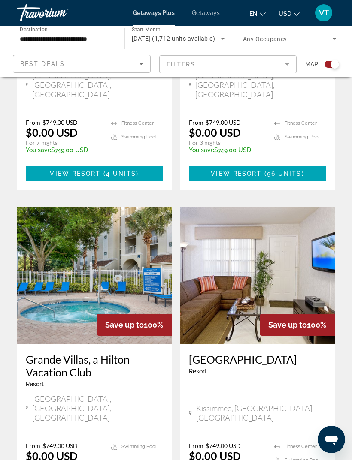
scroll to position [1805, 0]
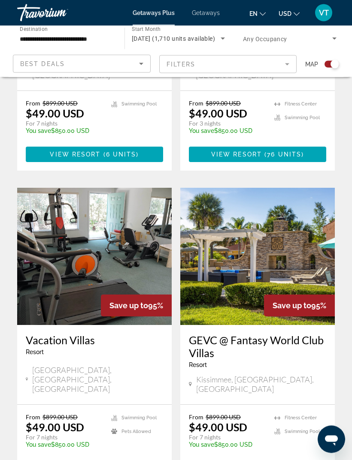
scroll to position [1737, 0]
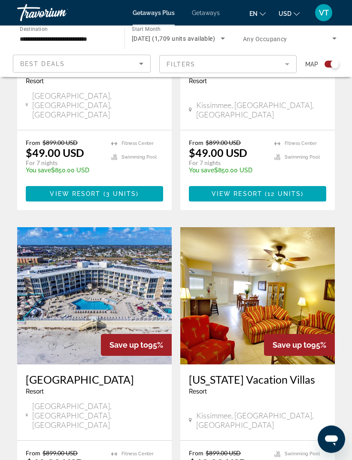
scroll to position [1021, 0]
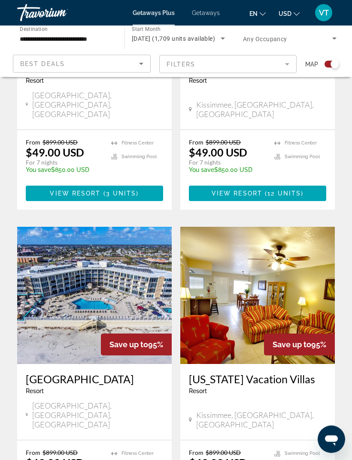
click at [56, 244] on img "Main content" at bounding box center [94, 295] width 154 height 137
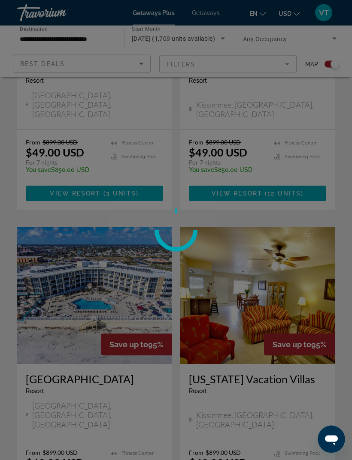
scroll to position [1021, 0]
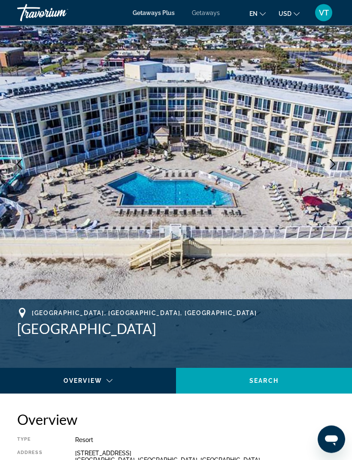
scroll to position [63, 0]
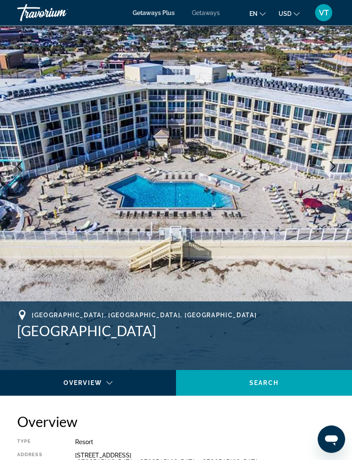
click at [338, 173] on button "Next image" at bounding box center [332, 166] width 21 height 21
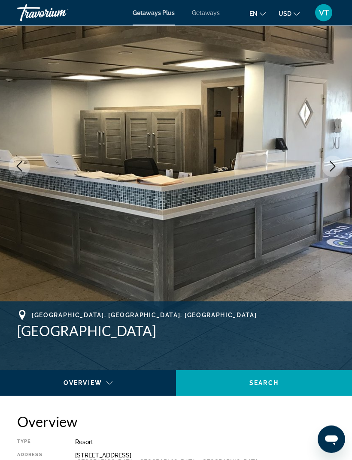
click at [335, 168] on icon "Next image" at bounding box center [332, 167] width 10 height 10
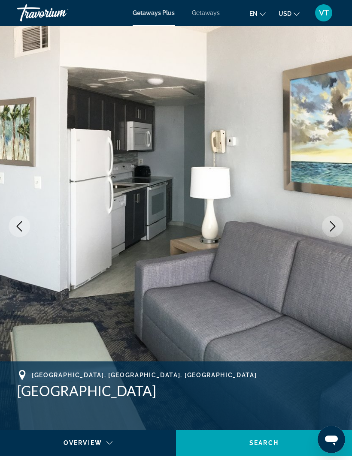
scroll to position [0, 0]
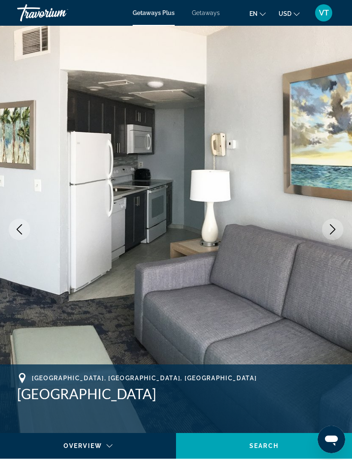
click at [335, 227] on icon "Next image" at bounding box center [332, 229] width 10 height 10
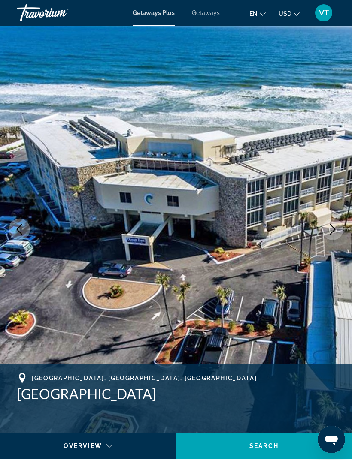
click at [336, 228] on icon "Next image" at bounding box center [332, 229] width 10 height 10
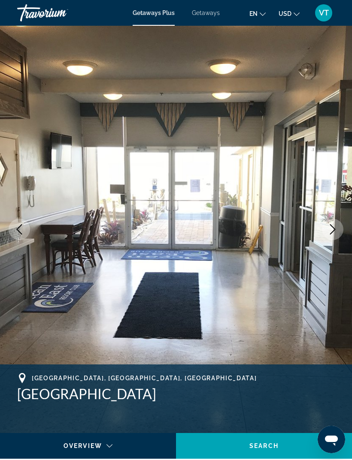
click at [337, 227] on icon "Next image" at bounding box center [332, 229] width 10 height 10
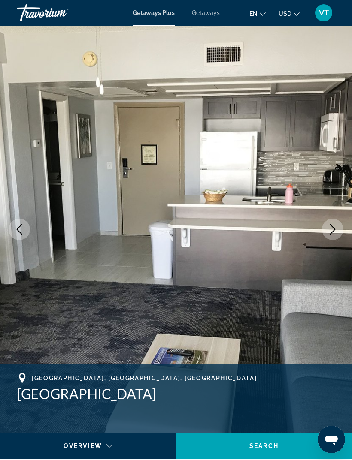
click at [337, 234] on icon "Next image" at bounding box center [332, 229] width 10 height 10
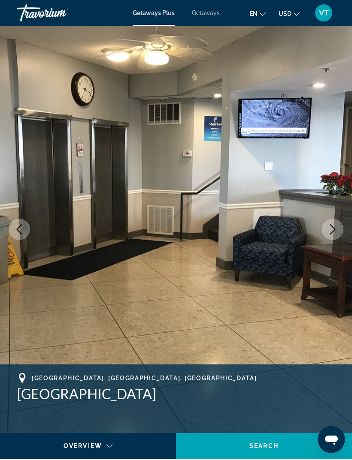
click at [336, 230] on icon "Next image" at bounding box center [332, 229] width 10 height 10
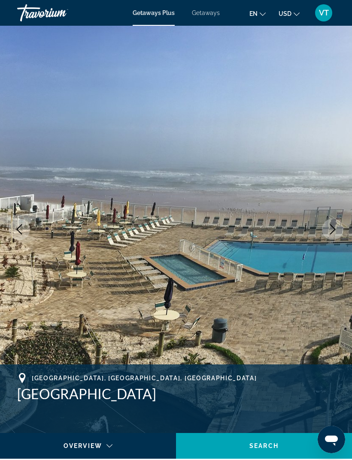
click at [335, 226] on icon "Next image" at bounding box center [332, 229] width 10 height 10
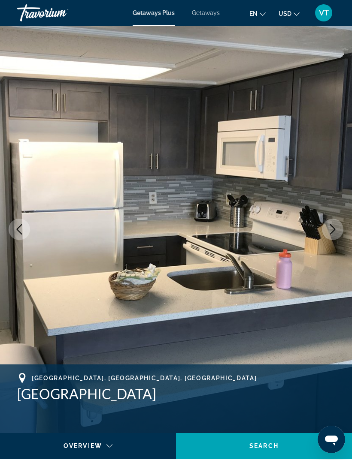
click at [339, 225] on button "Next image" at bounding box center [332, 229] width 21 height 21
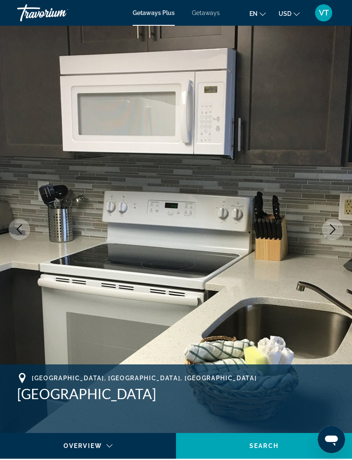
click at [338, 227] on button "Next image" at bounding box center [332, 229] width 21 height 21
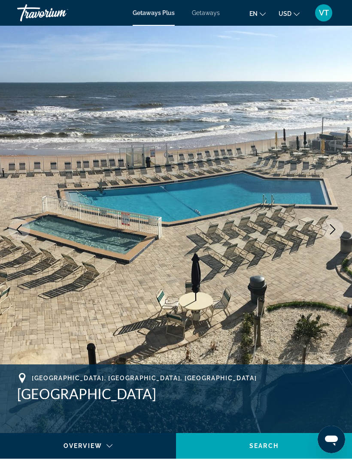
click at [335, 229] on icon "Next image" at bounding box center [332, 229] width 10 height 10
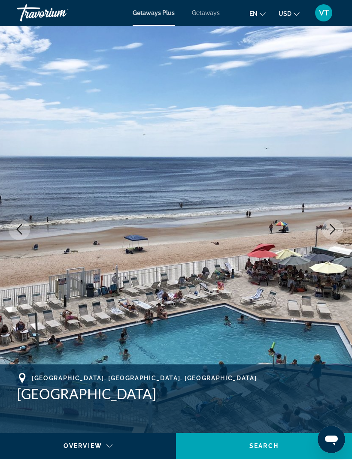
click at [334, 230] on icon "Next image" at bounding box center [332, 229] width 10 height 10
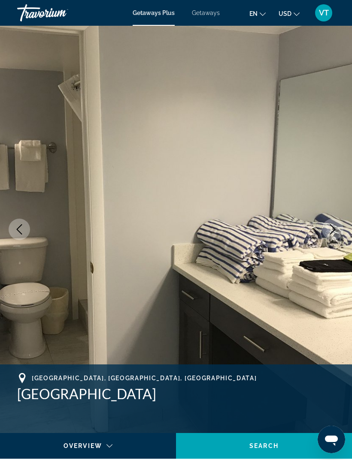
click at [334, 230] on icon "Next image" at bounding box center [332, 229] width 10 height 10
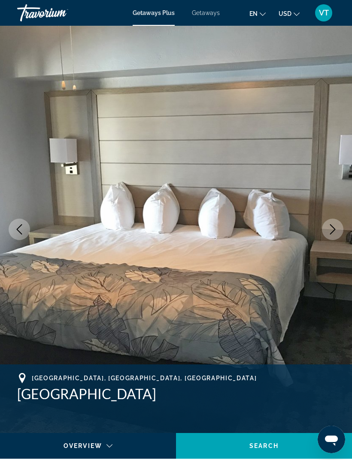
click at [334, 231] on icon "Next image" at bounding box center [332, 229] width 10 height 10
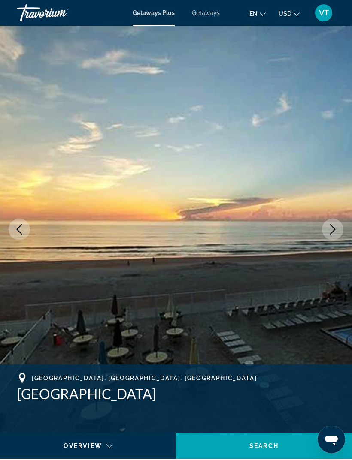
click at [334, 230] on icon "Next image" at bounding box center [333, 229] width 6 height 10
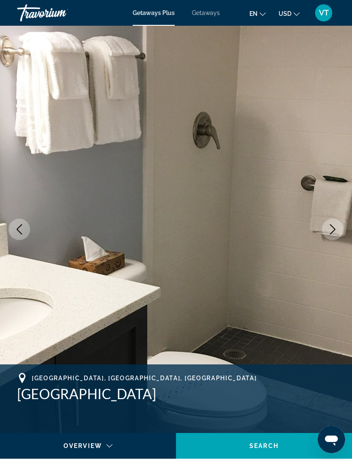
click at [334, 232] on icon "Next image" at bounding box center [332, 229] width 10 height 10
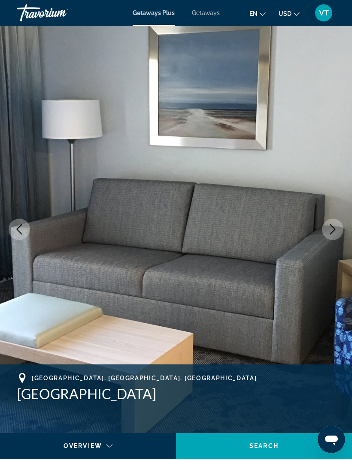
click at [334, 231] on icon "Next image" at bounding box center [333, 229] width 6 height 10
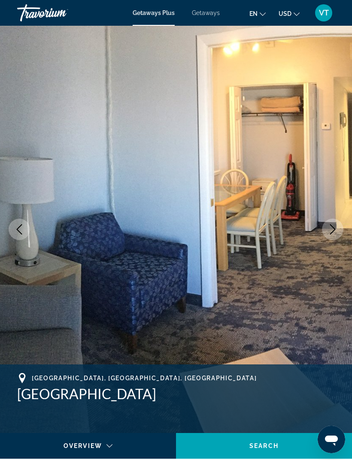
click at [331, 233] on icon "Next image" at bounding box center [333, 229] width 6 height 10
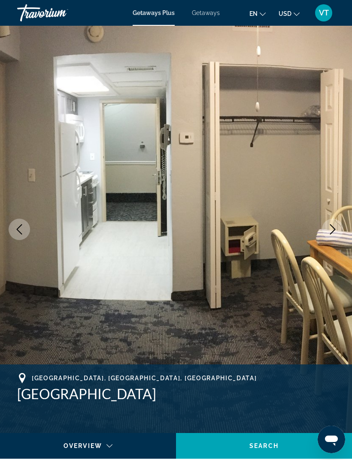
click at [336, 228] on icon "Next image" at bounding box center [332, 229] width 10 height 10
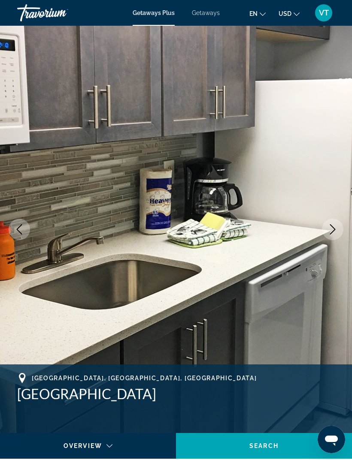
click at [335, 232] on icon "Next image" at bounding box center [332, 229] width 10 height 10
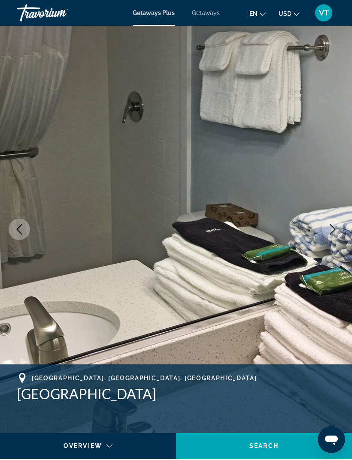
click at [335, 230] on icon "Next image" at bounding box center [332, 229] width 10 height 10
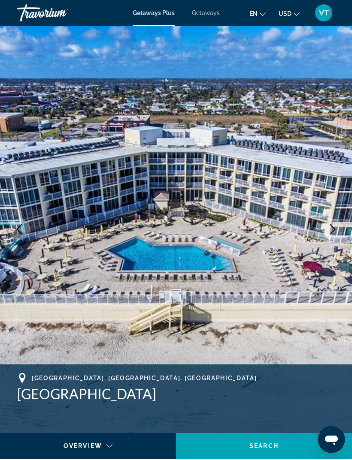
click at [334, 232] on icon "Next image" at bounding box center [332, 229] width 10 height 10
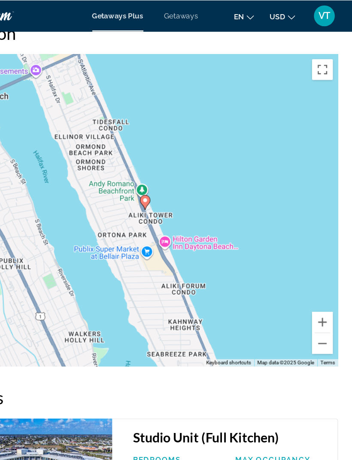
scroll to position [1664, 0]
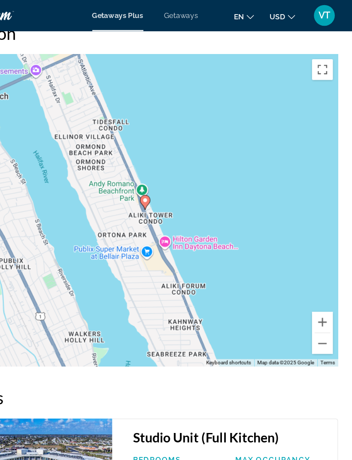
click at [313, 289] on button "Zoom out" at bounding box center [321, 282] width 17 height 17
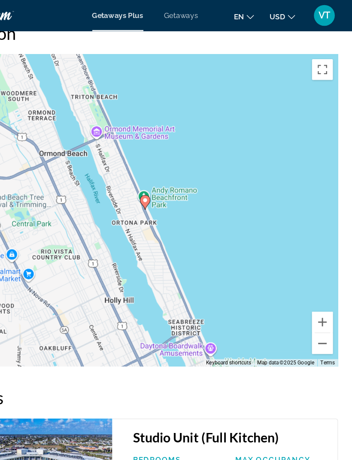
click at [313, 291] on button "Zoom out" at bounding box center [321, 282] width 17 height 17
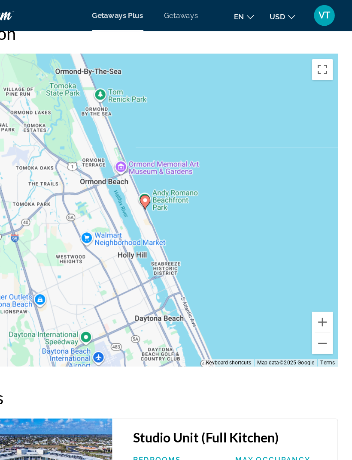
click at [313, 288] on button "Zoom out" at bounding box center [321, 282] width 17 height 17
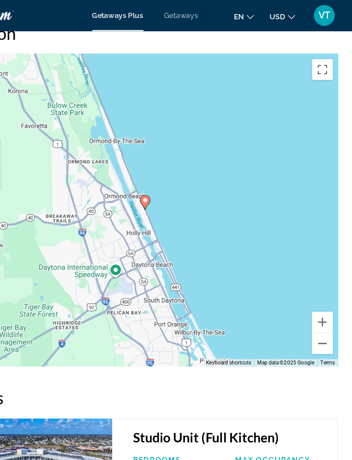
click at [313, 286] on button "Zoom out" at bounding box center [321, 282] width 17 height 17
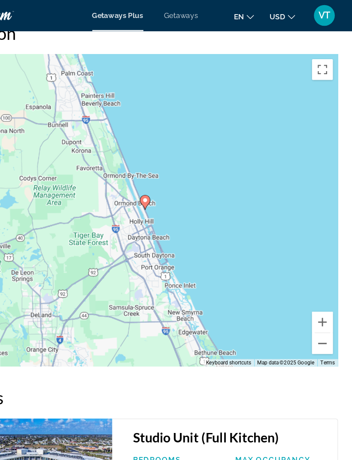
click at [313, 284] on button "Zoom out" at bounding box center [321, 282] width 17 height 17
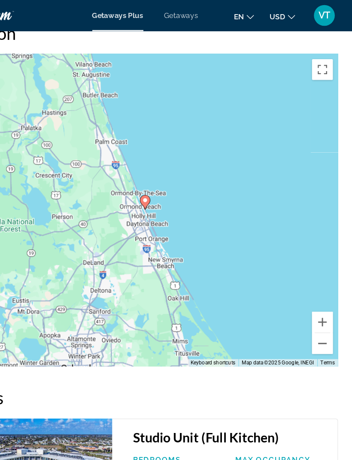
click at [313, 283] on button "Zoom out" at bounding box center [321, 282] width 17 height 17
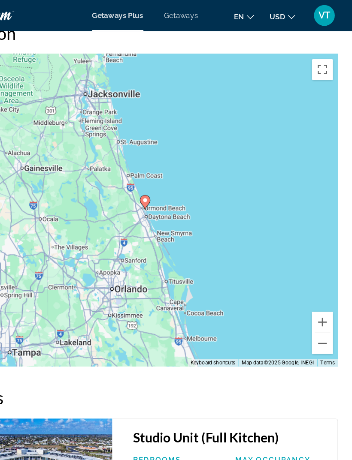
click at [313, 283] on button "Zoom out" at bounding box center [321, 282] width 17 height 17
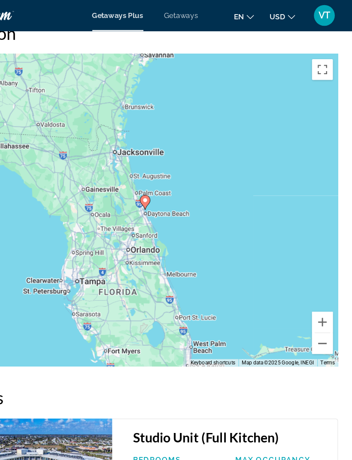
click at [313, 274] on button "Zoom in" at bounding box center [321, 265] width 17 height 17
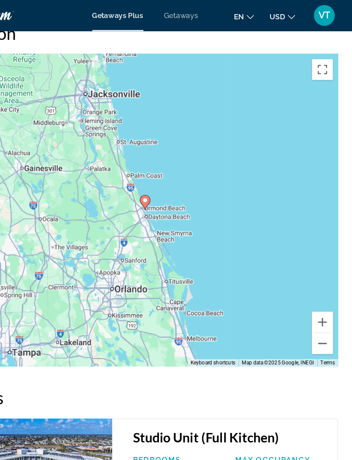
click at [313, 288] on button "Zoom out" at bounding box center [321, 282] width 17 height 17
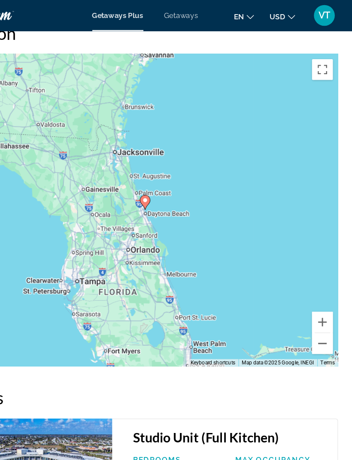
click at [313, 287] on button "Zoom out" at bounding box center [321, 282] width 17 height 17
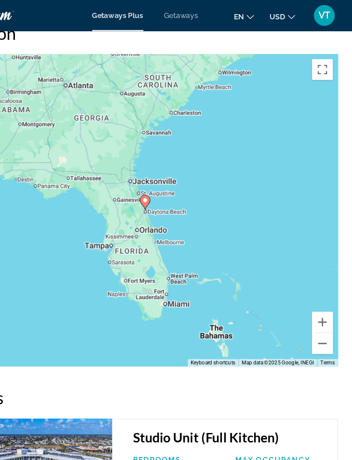
click at [313, 272] on button "Zoom in" at bounding box center [321, 265] width 17 height 17
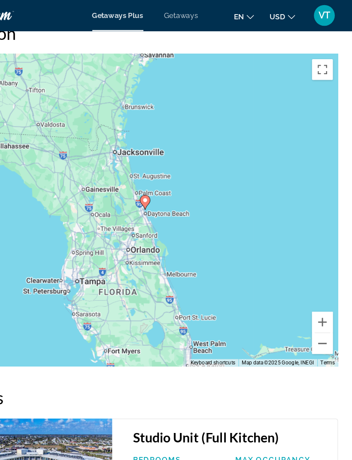
click at [313, 272] on button "Zoom in" at bounding box center [321, 265] width 17 height 17
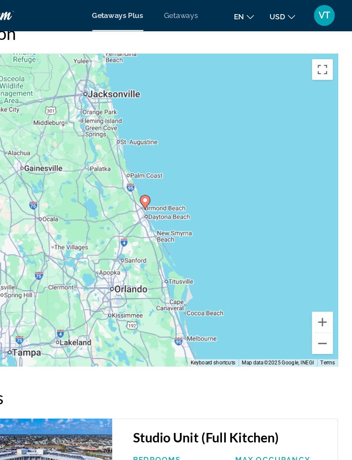
click at [313, 265] on button "Zoom in" at bounding box center [321, 265] width 17 height 17
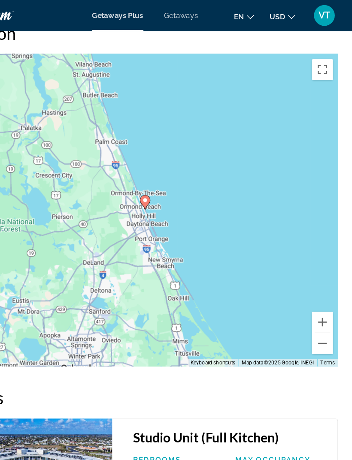
click at [313, 265] on button "Zoom in" at bounding box center [321, 265] width 17 height 17
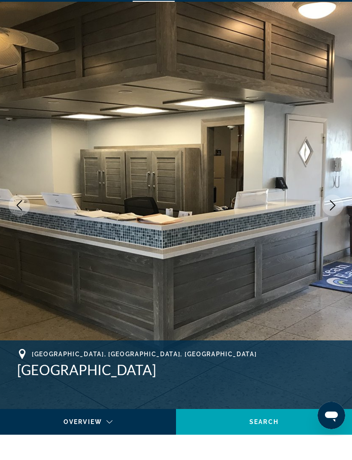
scroll to position [24, 0]
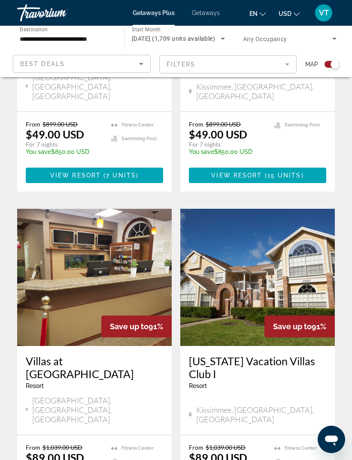
scroll to position [1350, 0]
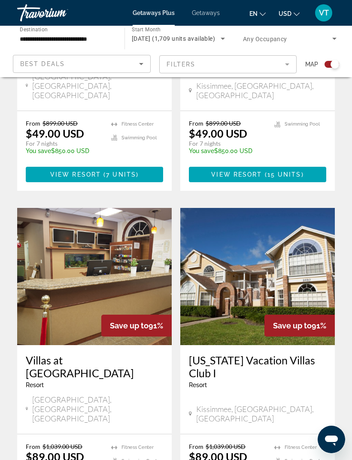
click at [144, 209] on img "Main content" at bounding box center [94, 276] width 154 height 137
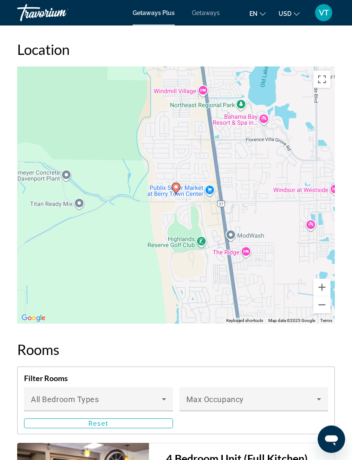
scroll to position [1495, 0]
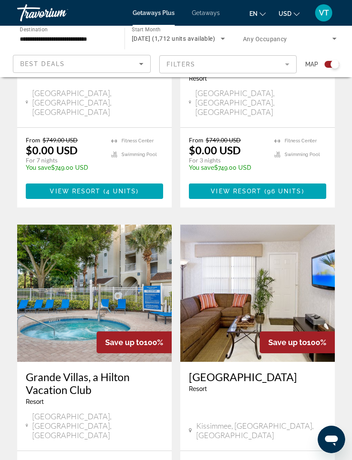
scroll to position [1805, 0]
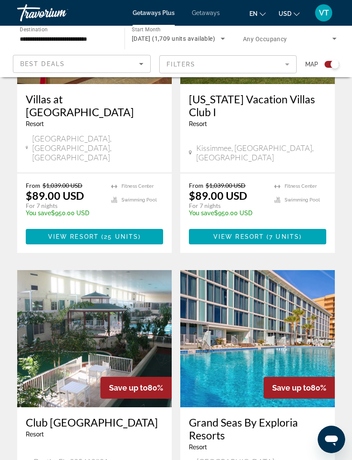
scroll to position [1673, 0]
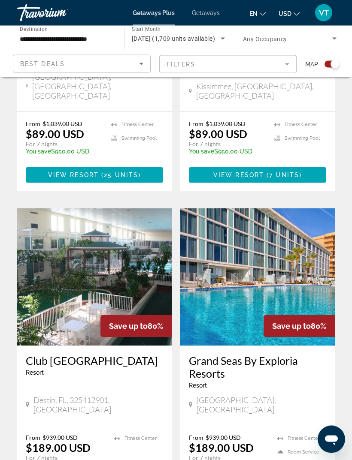
click at [130, 209] on img "Main content" at bounding box center [94, 277] width 154 height 137
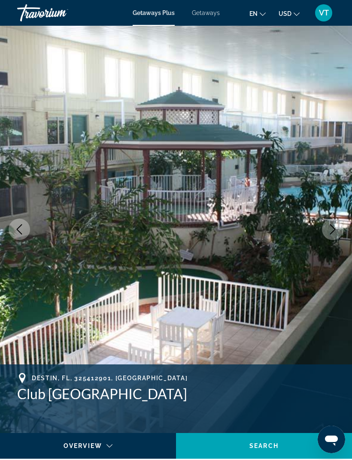
click at [334, 233] on icon "Next image" at bounding box center [332, 229] width 10 height 10
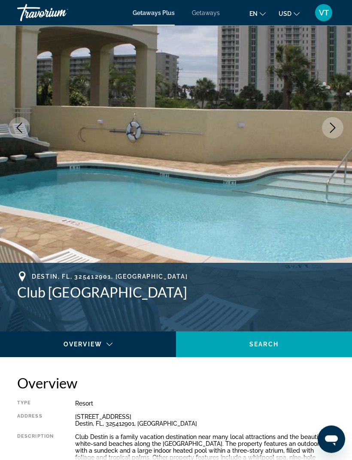
scroll to position [54, 0]
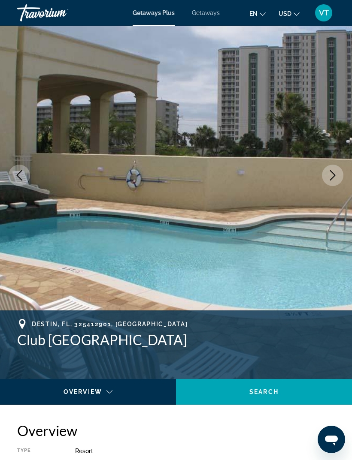
click at [333, 178] on icon "Next image" at bounding box center [332, 175] width 10 height 10
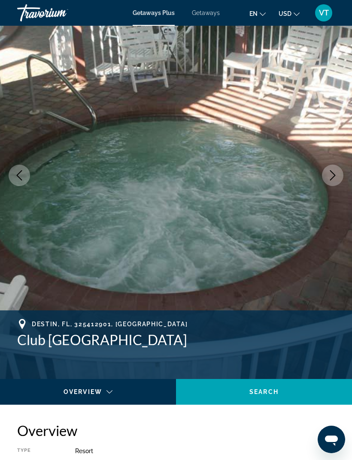
click at [334, 170] on button "Next image" at bounding box center [332, 175] width 21 height 21
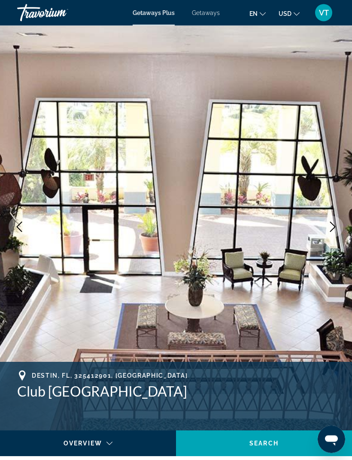
scroll to position [2, 0]
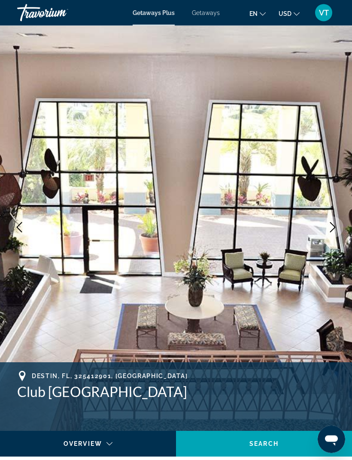
click at [338, 229] on button "Next image" at bounding box center [332, 227] width 21 height 21
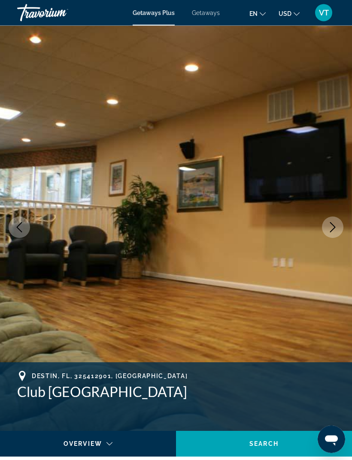
click at [334, 231] on icon "Next image" at bounding box center [332, 228] width 10 height 10
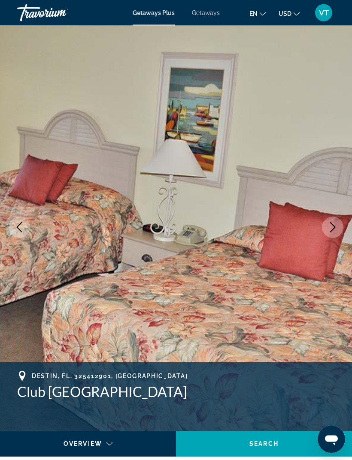
click at [333, 233] on button "Next image" at bounding box center [332, 227] width 21 height 21
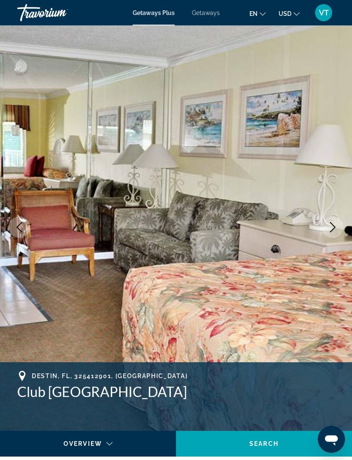
click at [338, 231] on button "Next image" at bounding box center [332, 227] width 21 height 21
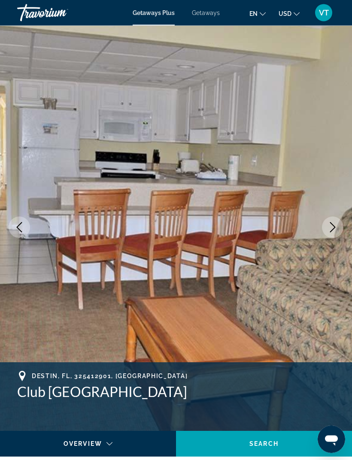
click at [338, 232] on button "Next image" at bounding box center [332, 227] width 21 height 21
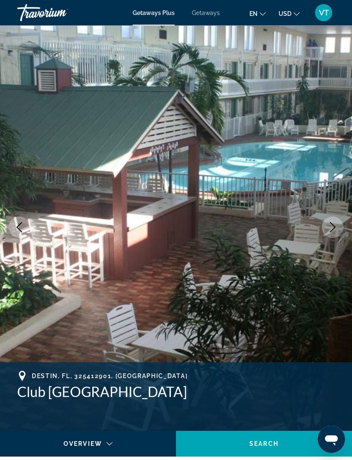
click at [339, 229] on button "Next image" at bounding box center [332, 227] width 21 height 21
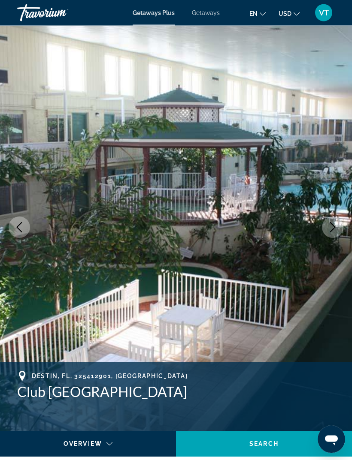
click at [337, 232] on button "Next image" at bounding box center [332, 227] width 21 height 21
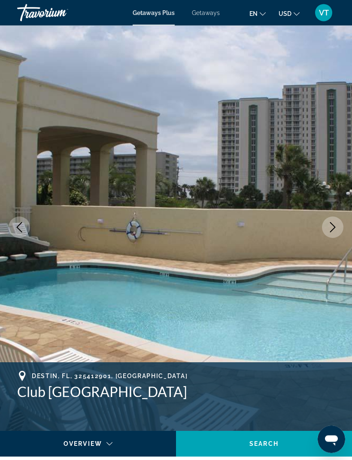
click at [338, 229] on button "Next image" at bounding box center [332, 227] width 21 height 21
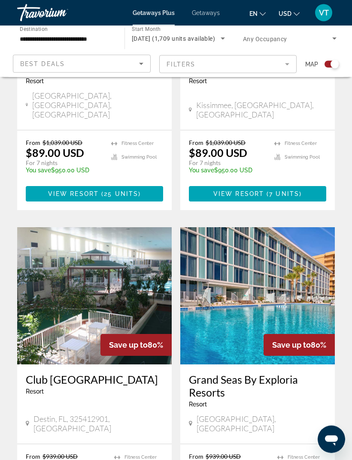
scroll to position [1728, 0]
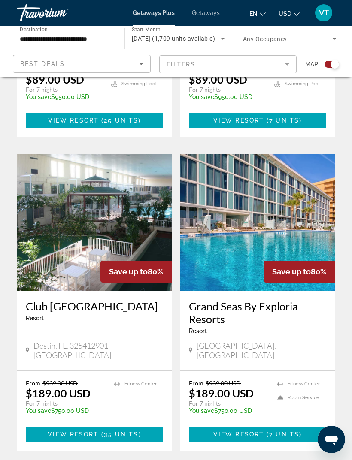
click at [311, 154] on img "Main content" at bounding box center [257, 222] width 154 height 137
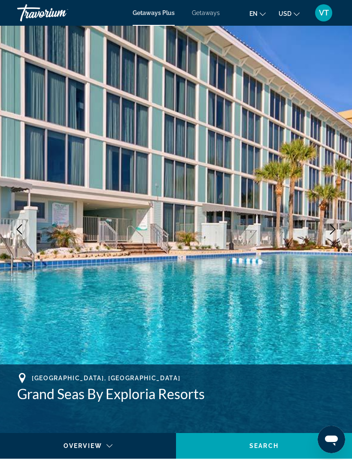
click at [337, 234] on icon "Next image" at bounding box center [332, 229] width 10 height 10
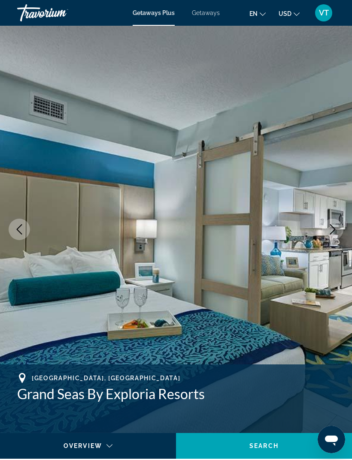
click at [339, 232] on button "Next image" at bounding box center [332, 229] width 21 height 21
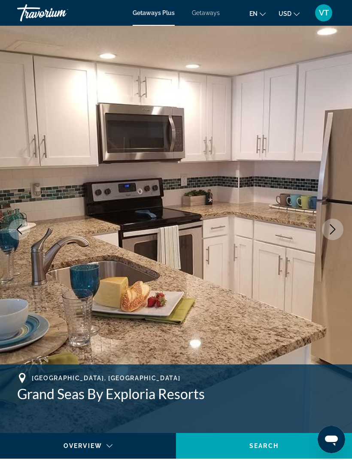
click at [334, 237] on button "Next image" at bounding box center [332, 229] width 21 height 21
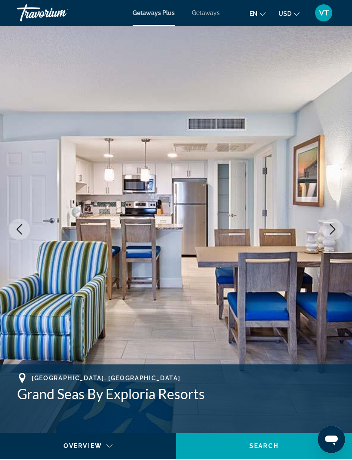
click at [330, 239] on button "Next image" at bounding box center [332, 229] width 21 height 21
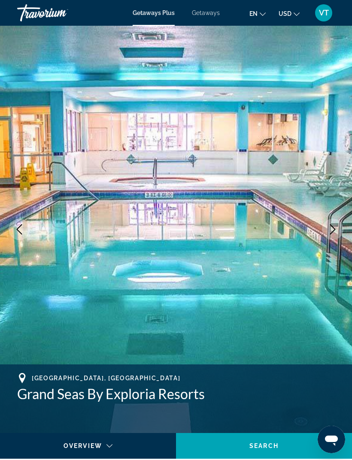
click at [336, 228] on icon "Next image" at bounding box center [332, 229] width 10 height 10
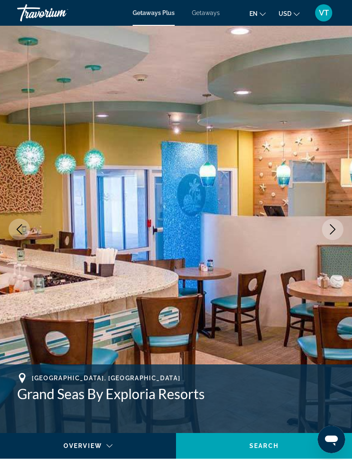
click at [337, 232] on icon "Next image" at bounding box center [332, 229] width 10 height 10
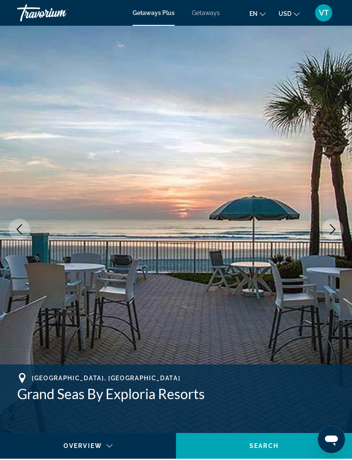
click at [336, 231] on icon "Next image" at bounding box center [332, 229] width 10 height 10
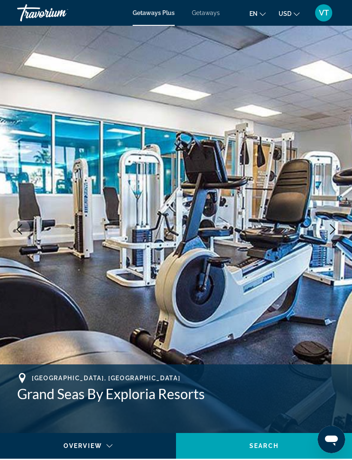
click at [338, 230] on button "Next image" at bounding box center [332, 229] width 21 height 21
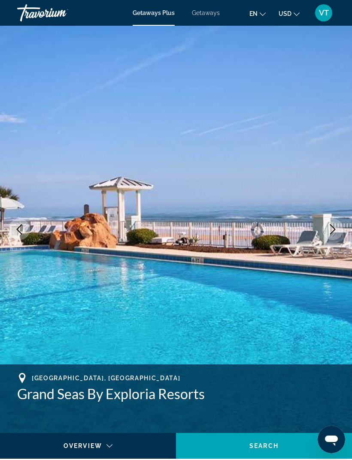
click at [337, 232] on button "Next image" at bounding box center [332, 229] width 21 height 21
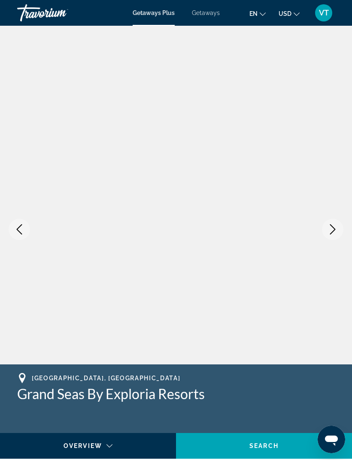
click at [332, 229] on icon "Next image" at bounding box center [332, 229] width 10 height 10
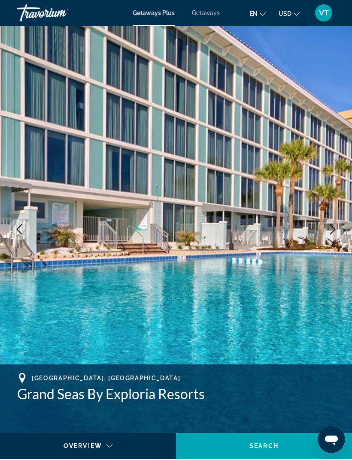
click at [334, 231] on icon "Next image" at bounding box center [332, 229] width 10 height 10
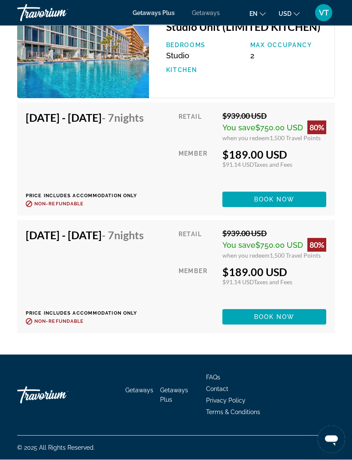
scroll to position [2595, 0]
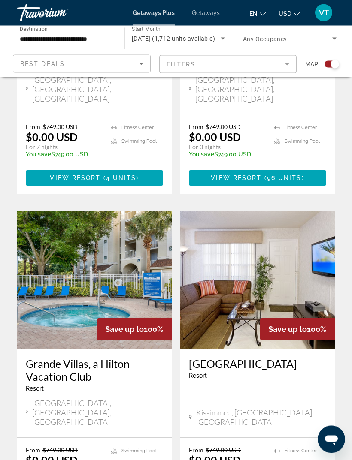
scroll to position [1805, 0]
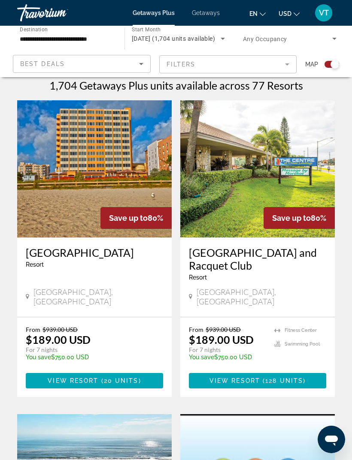
scroll to position [193, 0]
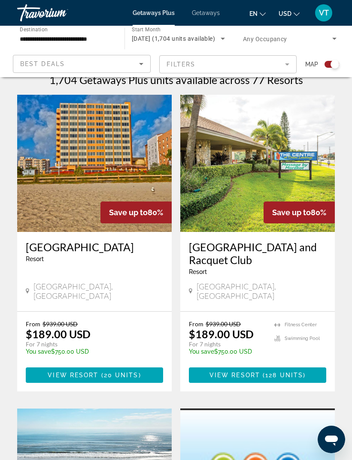
click at [139, 166] on img "Main content" at bounding box center [94, 163] width 154 height 137
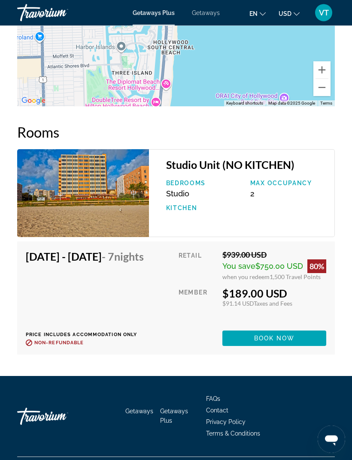
scroll to position [1620, 0]
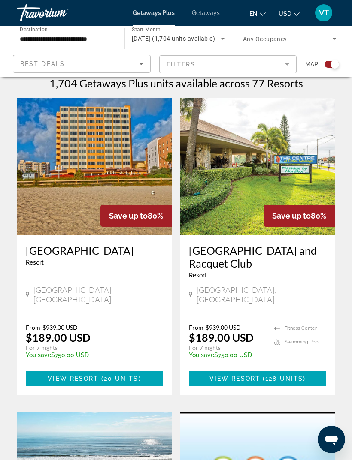
scroll to position [190, 0]
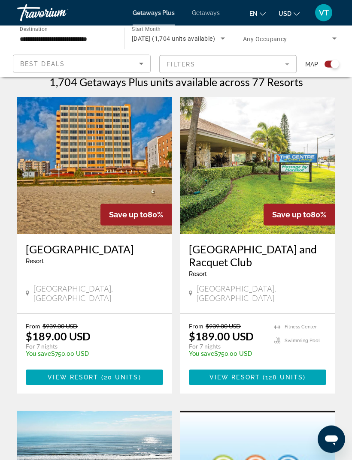
click at [305, 174] on img "Main content" at bounding box center [257, 165] width 154 height 137
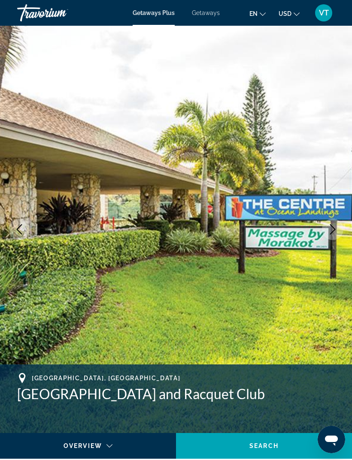
click at [334, 231] on icon "Next image" at bounding box center [333, 229] width 6 height 10
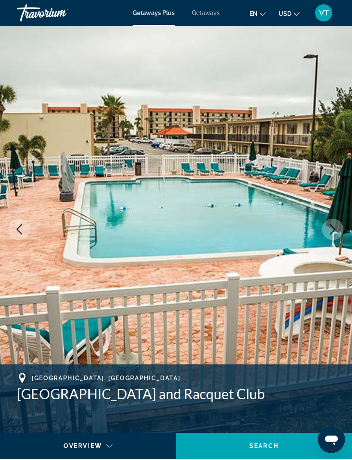
click at [334, 233] on icon "Next image" at bounding box center [332, 229] width 10 height 10
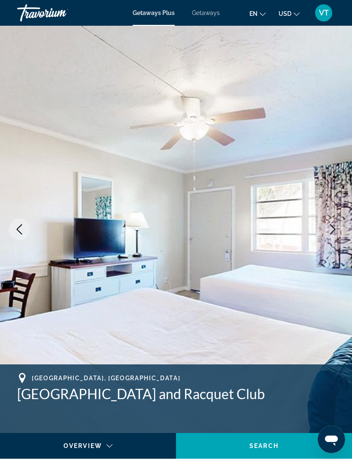
click at [334, 231] on icon "Next image" at bounding box center [332, 229] width 10 height 10
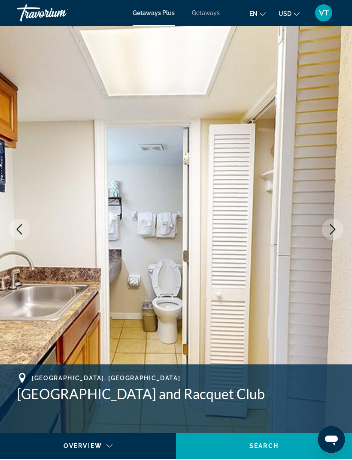
click at [332, 232] on icon "Next image" at bounding box center [332, 229] width 10 height 10
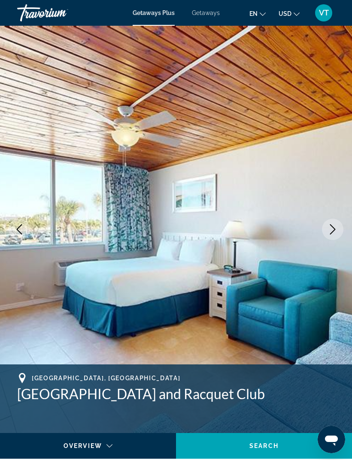
click at [331, 235] on button "Next image" at bounding box center [332, 229] width 21 height 21
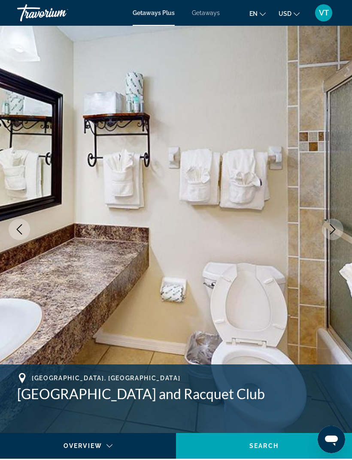
click at [332, 235] on button "Next image" at bounding box center [332, 229] width 21 height 21
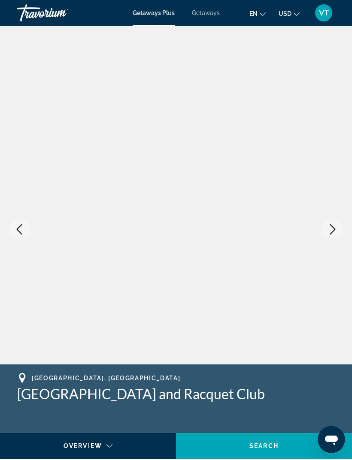
click at [333, 236] on button "Next image" at bounding box center [332, 229] width 21 height 21
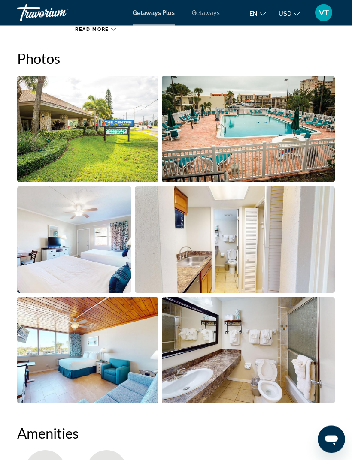
scroll to position [548, 0]
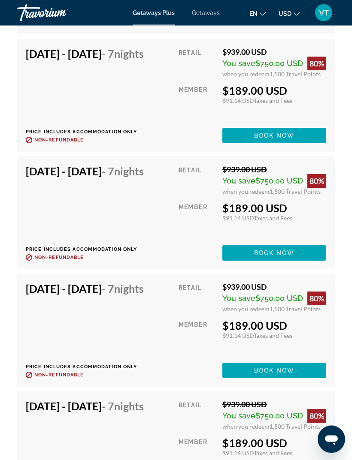
scroll to position [2174, 0]
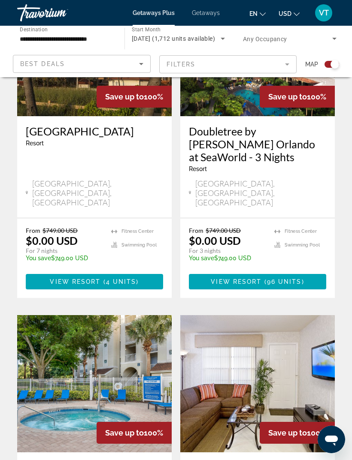
scroll to position [1805, 0]
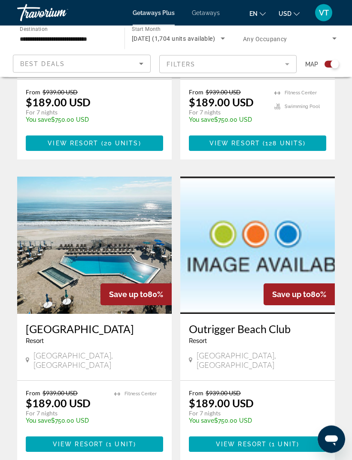
scroll to position [426, 0]
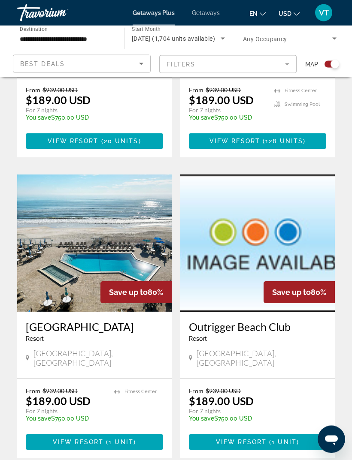
click at [108, 211] on img "Main content" at bounding box center [94, 243] width 154 height 137
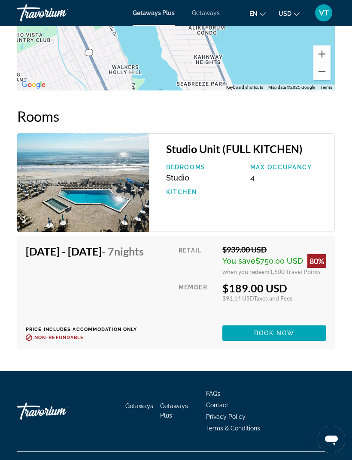
scroll to position [1641, 0]
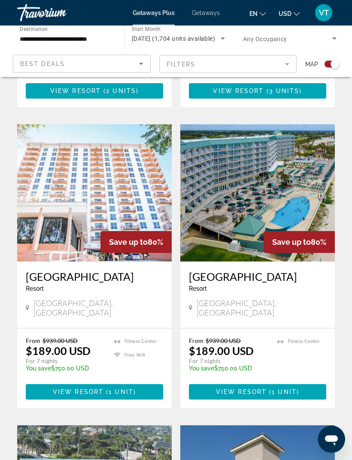
scroll to position [1080, 0]
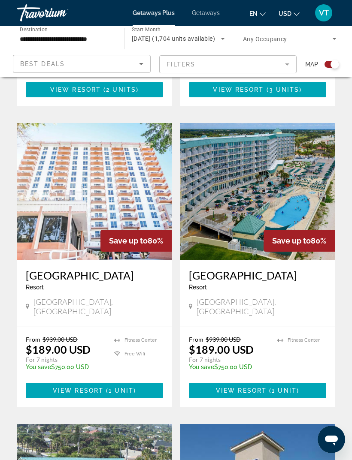
click at [147, 178] on img "Main content" at bounding box center [94, 191] width 154 height 137
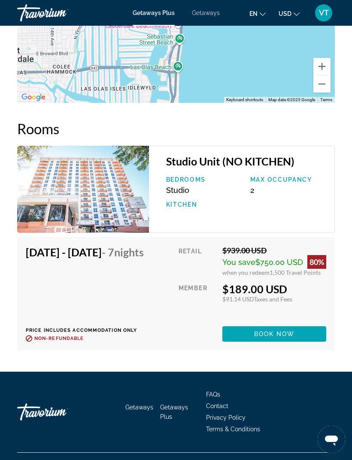
scroll to position [1706, 0]
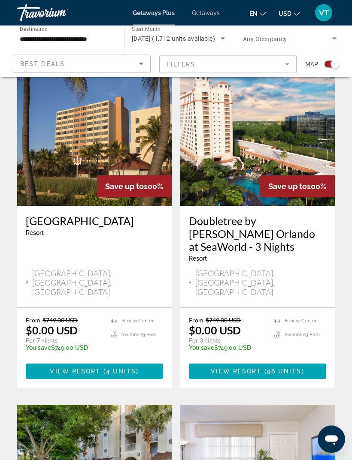
scroll to position [1805, 0]
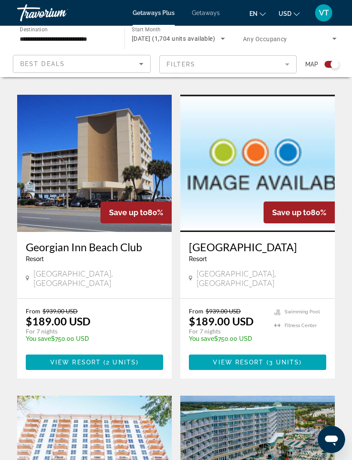
scroll to position [805, 0]
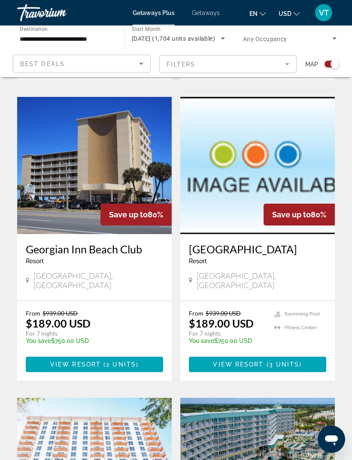
click at [138, 147] on img "Main content" at bounding box center [94, 165] width 154 height 137
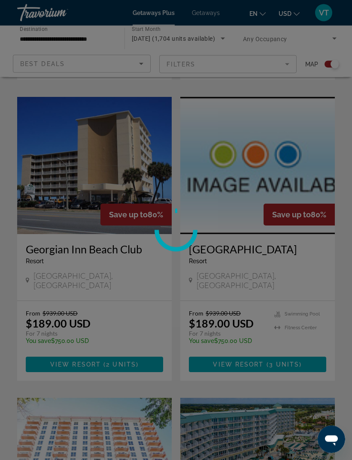
scroll to position [805, 0]
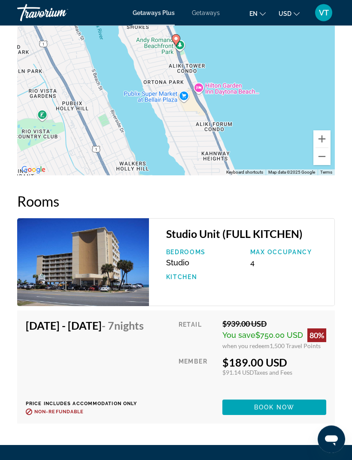
scroll to position [1561, 0]
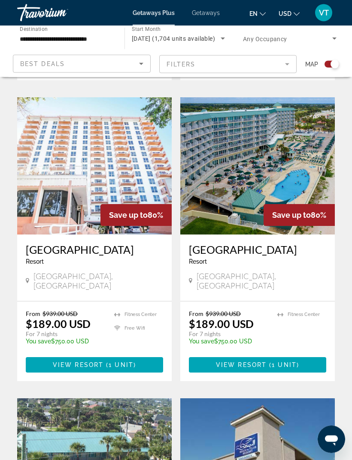
scroll to position [1106, 0]
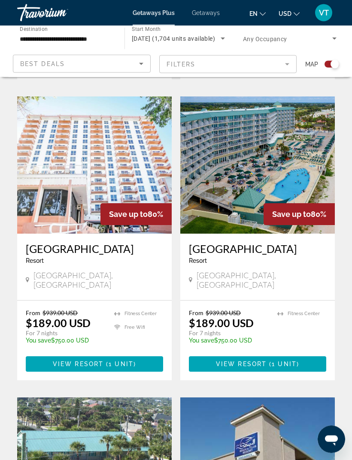
click at [313, 152] on img "Main content" at bounding box center [257, 165] width 154 height 137
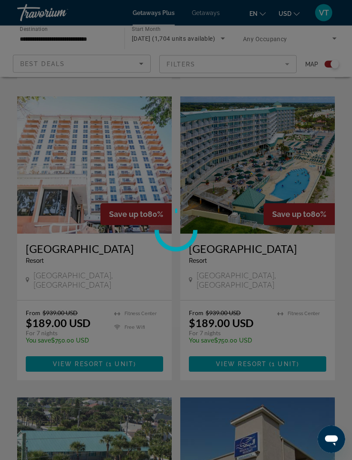
scroll to position [1107, 0]
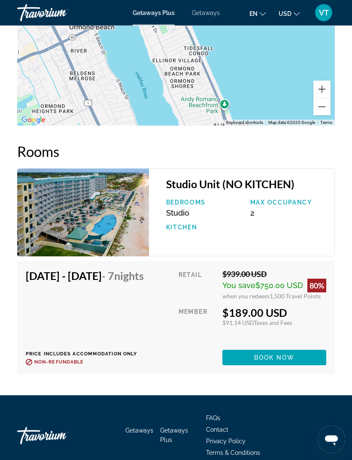
scroll to position [1704, 0]
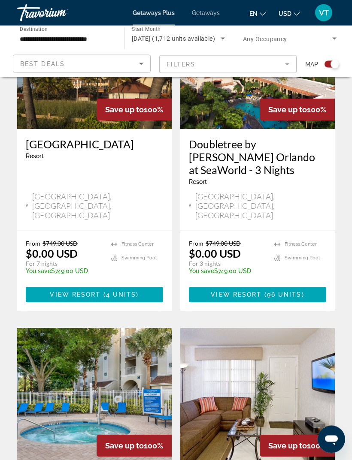
scroll to position [1805, 0]
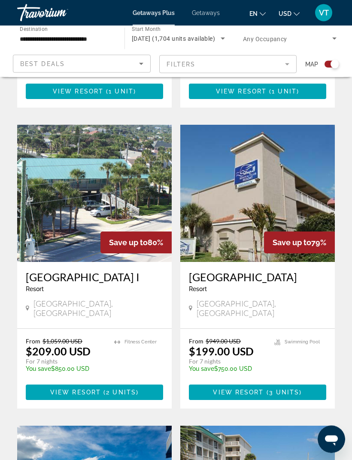
scroll to position [1382, 0]
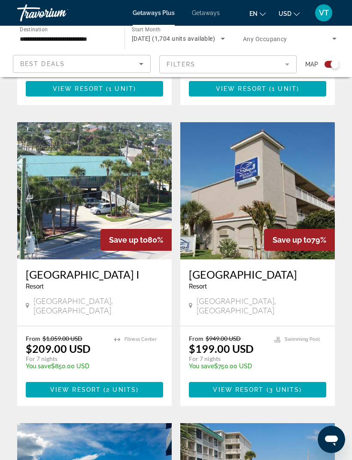
click at [156, 191] on img "Main content" at bounding box center [94, 190] width 154 height 137
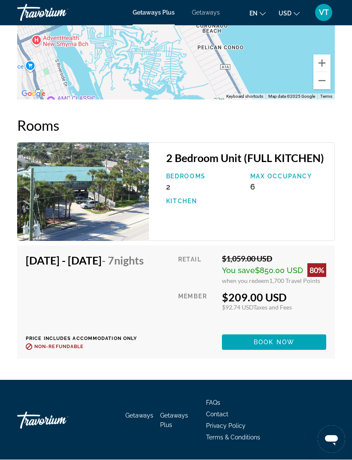
scroll to position [1634, 0]
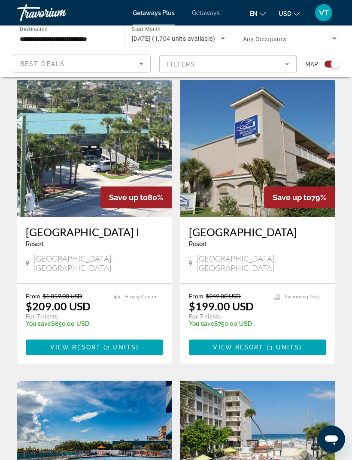
scroll to position [1403, 0]
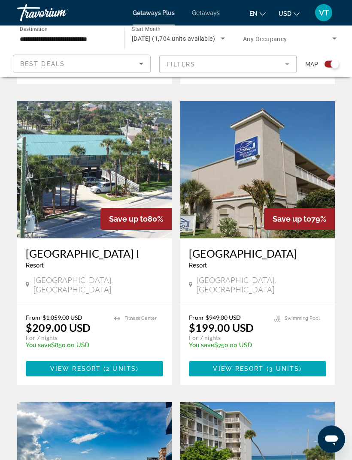
click at [311, 170] on img "Main content" at bounding box center [257, 170] width 154 height 137
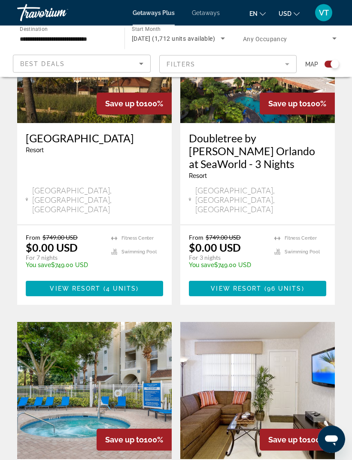
scroll to position [1805, 0]
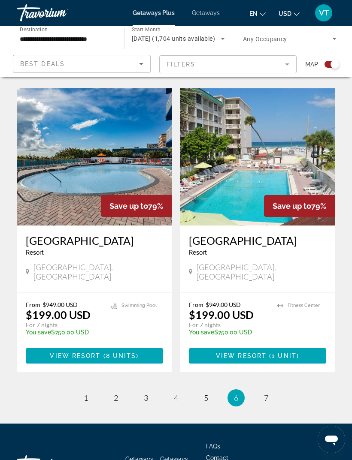
scroll to position [1724, 0]
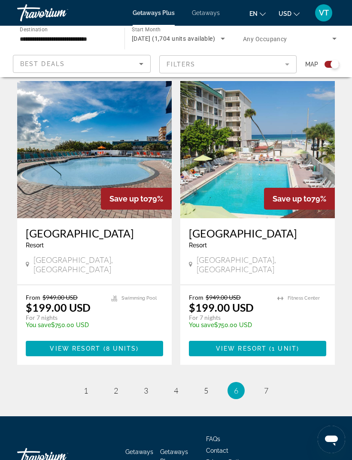
click at [147, 149] on img "Main content" at bounding box center [94, 149] width 154 height 137
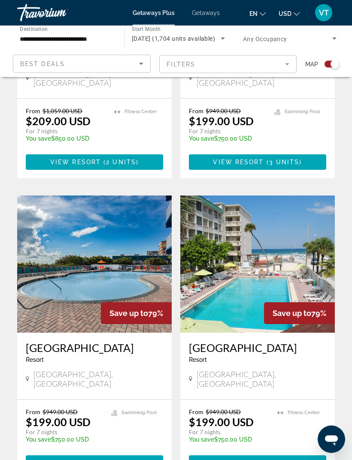
scroll to position [1610, 0]
click at [281, 247] on img "Main content" at bounding box center [257, 264] width 154 height 137
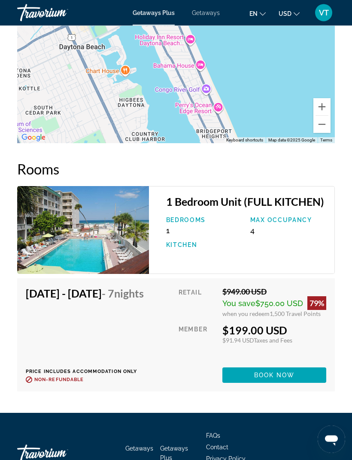
scroll to position [1655, 0]
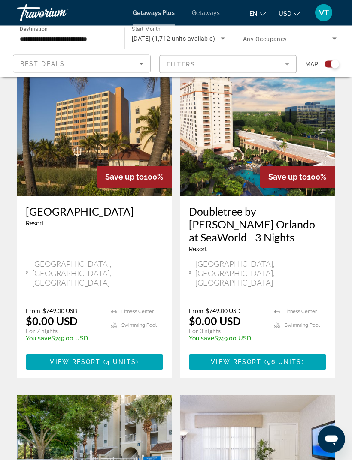
scroll to position [1805, 0]
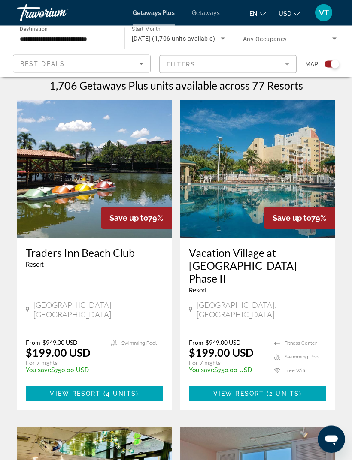
scroll to position [179, 0]
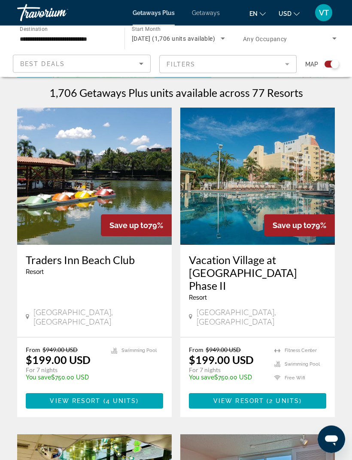
click at [140, 190] on img "Main content" at bounding box center [94, 176] width 154 height 137
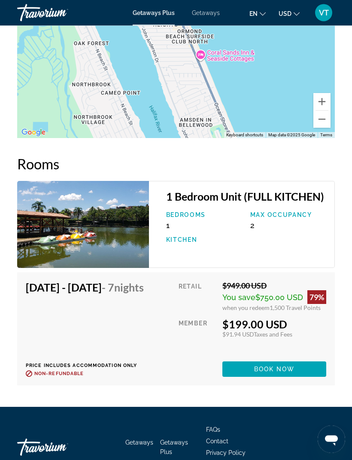
scroll to position [1431, 0]
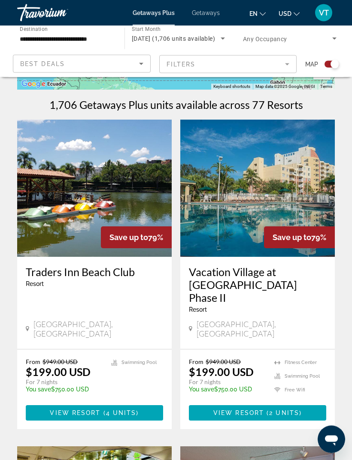
scroll to position [169, 0]
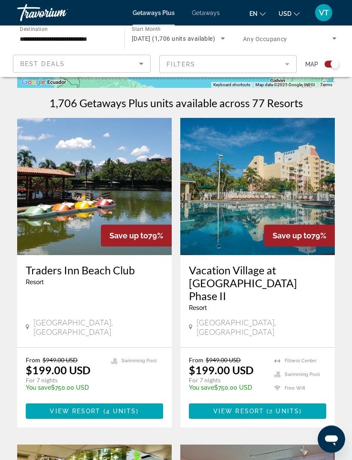
click at [306, 189] on img "Main content" at bounding box center [257, 186] width 154 height 137
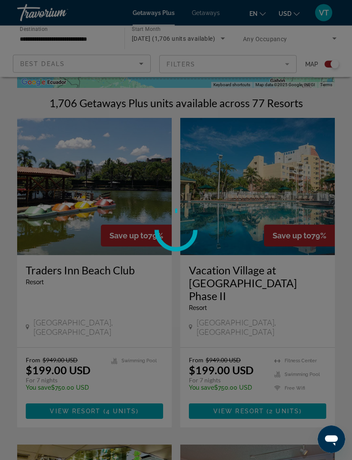
scroll to position [169, 0]
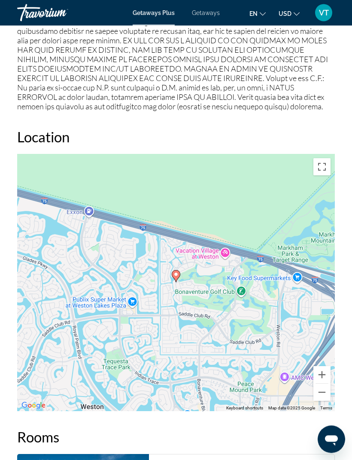
scroll to position [1396, 0]
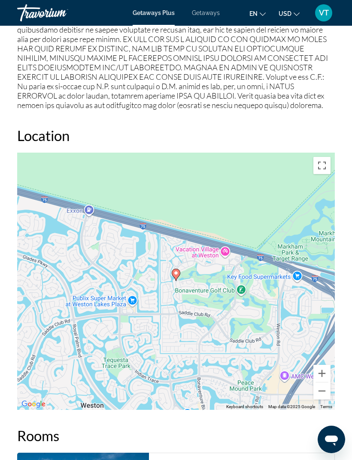
click at [322, 382] on button "Zoom out" at bounding box center [321, 390] width 17 height 17
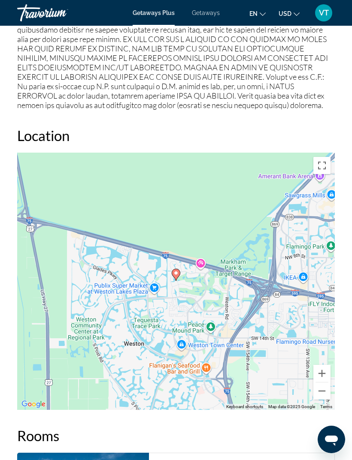
click at [328, 382] on button "Zoom out" at bounding box center [321, 390] width 17 height 17
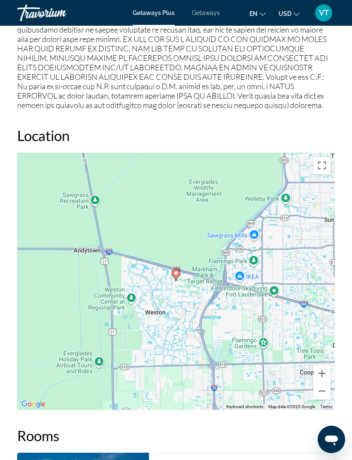
click at [328, 382] on button "Zoom out" at bounding box center [321, 390] width 17 height 17
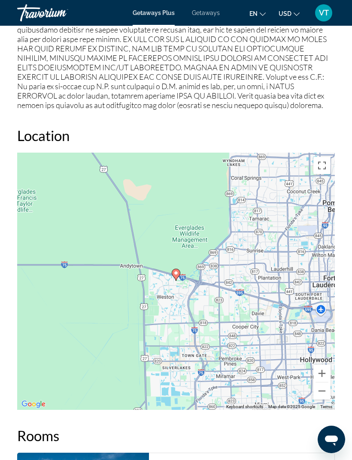
click at [329, 382] on button "Zoom out" at bounding box center [321, 390] width 17 height 17
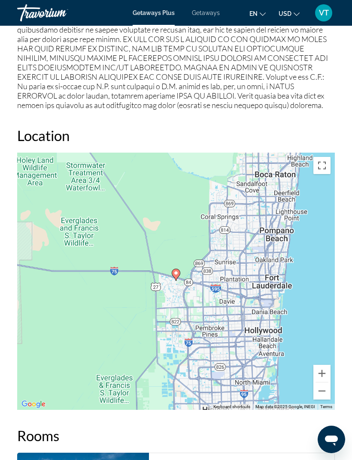
click at [331, 374] on div "To activate drag with keyboard, press Alt + Enter. Once in keyboard drag state,…" at bounding box center [175, 281] width 317 height 257
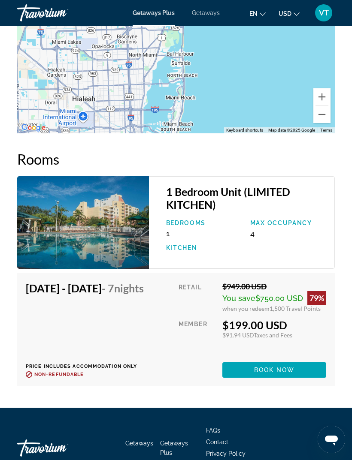
scroll to position [1691, 0]
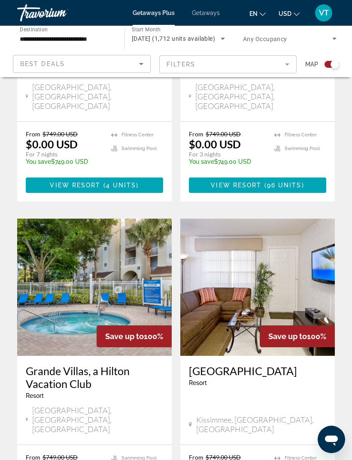
scroll to position [1805, 0]
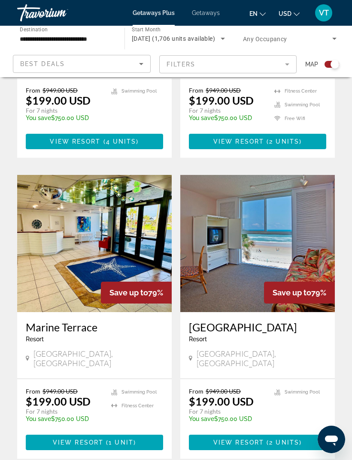
click at [129, 216] on img "Main content" at bounding box center [94, 243] width 154 height 137
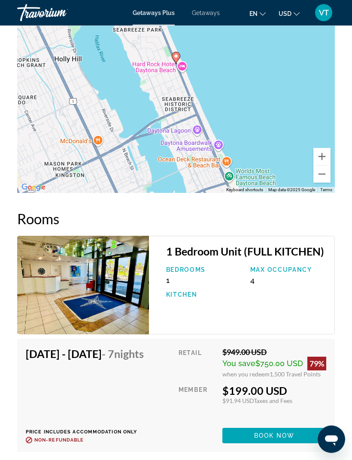
scroll to position [1677, 0]
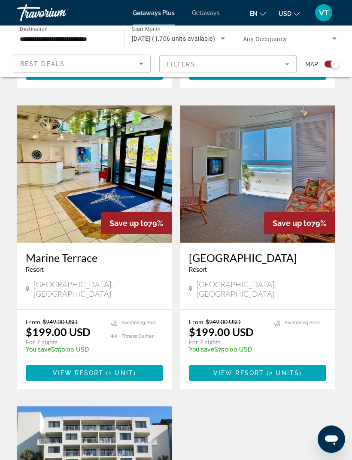
click at [307, 162] on img "Main content" at bounding box center [257, 174] width 154 height 137
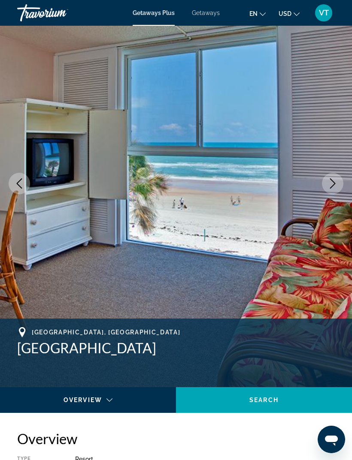
scroll to position [46, 0]
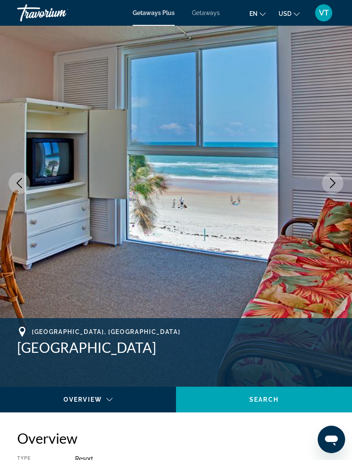
click at [335, 189] on button "Next image" at bounding box center [332, 182] width 21 height 21
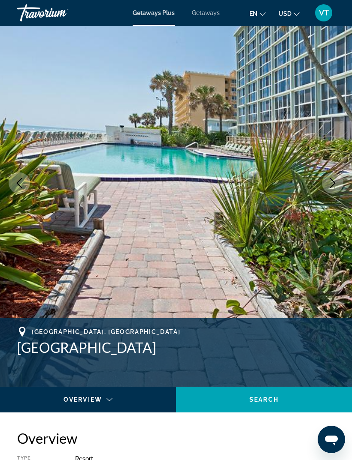
click at [339, 183] on button "Next image" at bounding box center [332, 182] width 21 height 21
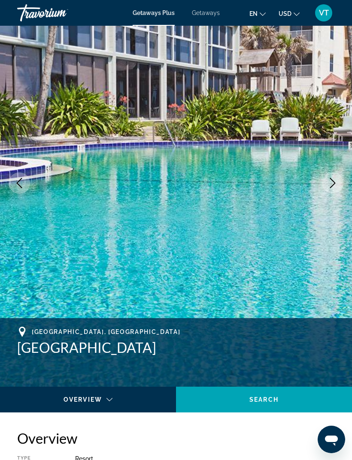
click at [335, 183] on icon "Next image" at bounding box center [333, 183] width 6 height 10
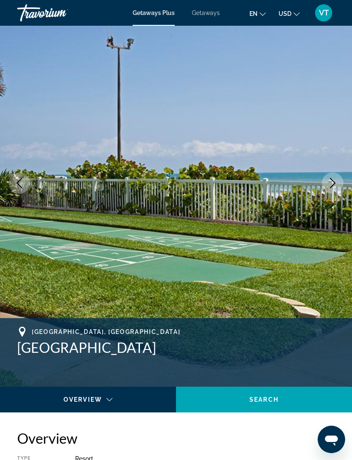
click at [335, 187] on icon "Next image" at bounding box center [332, 183] width 10 height 10
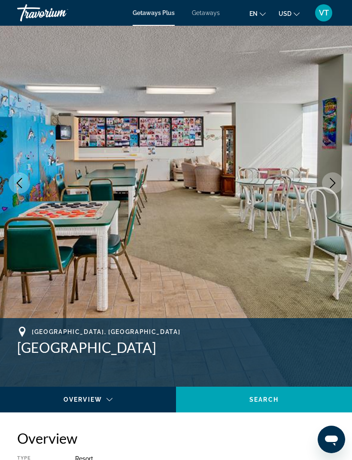
click at [334, 189] on button "Next image" at bounding box center [332, 182] width 21 height 21
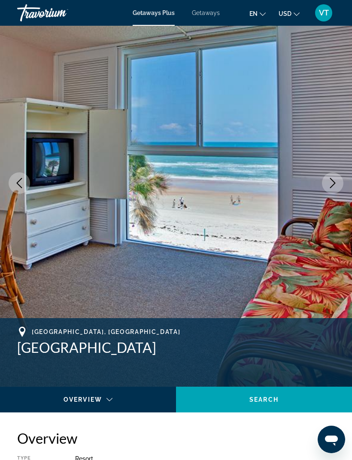
click at [334, 188] on icon "Next image" at bounding box center [332, 183] width 10 height 10
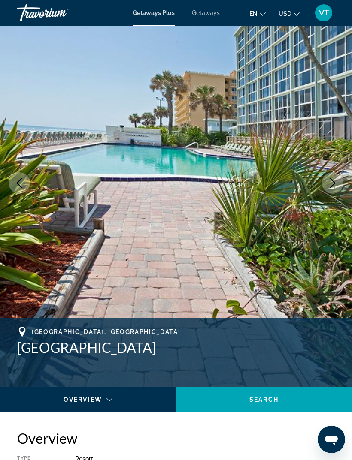
click at [334, 186] on icon "Next image" at bounding box center [332, 183] width 10 height 10
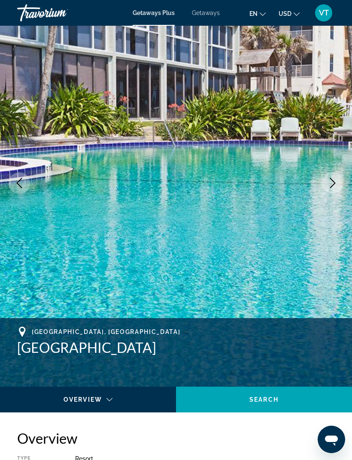
click at [334, 184] on icon "Next image" at bounding box center [333, 183] width 6 height 10
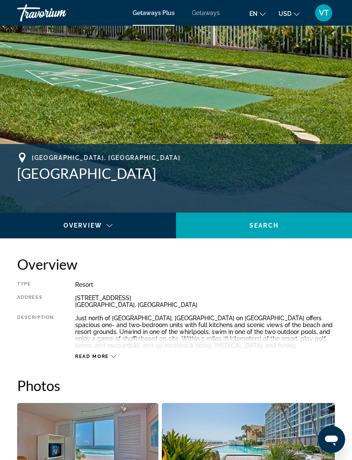
scroll to position [220, 0]
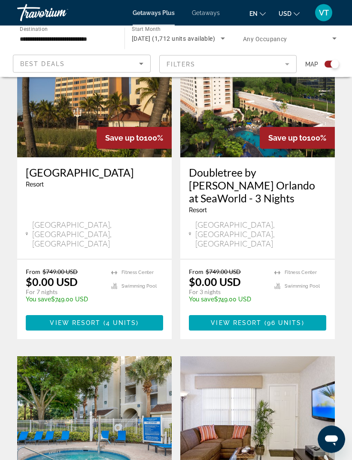
scroll to position [1805, 0]
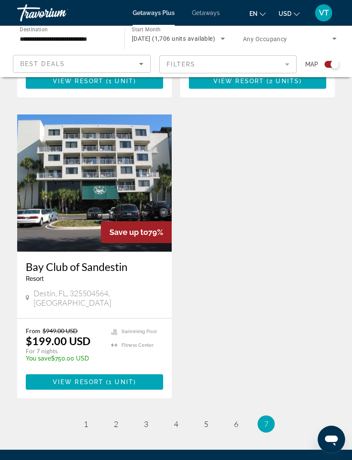
scroll to position [789, 0]
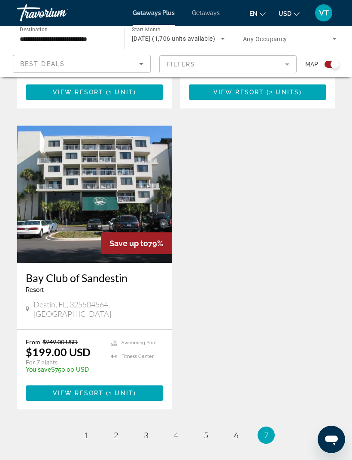
click at [74, 166] on img "Main content" at bounding box center [94, 194] width 154 height 137
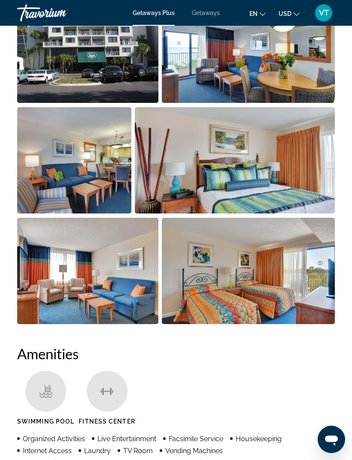
scroll to position [640, 0]
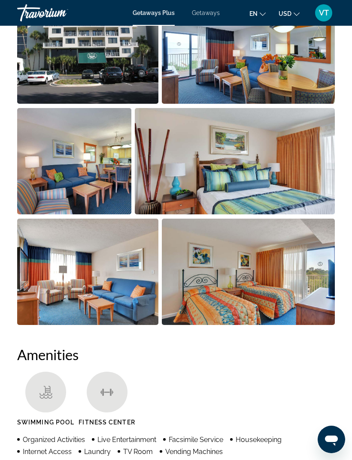
click at [205, 16] on span "Getaways" at bounding box center [206, 12] width 28 height 7
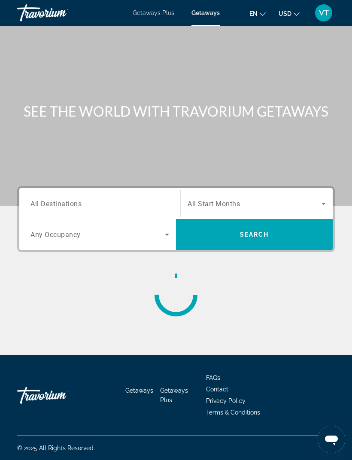
scroll to position [27, 0]
click at [50, 199] on span "All Destinations" at bounding box center [55, 203] width 51 height 8
click at [50, 199] on input "Destination All Destinations" at bounding box center [99, 204] width 138 height 10
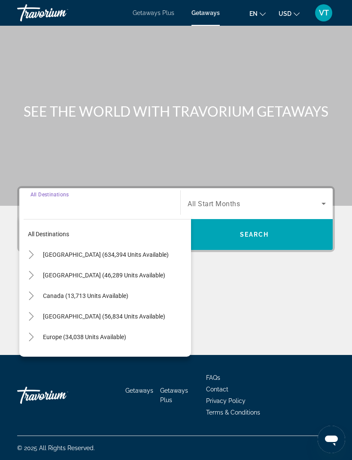
click at [28, 250] on icon "Toggle United States (634,394 units available)" at bounding box center [31, 254] width 9 height 9
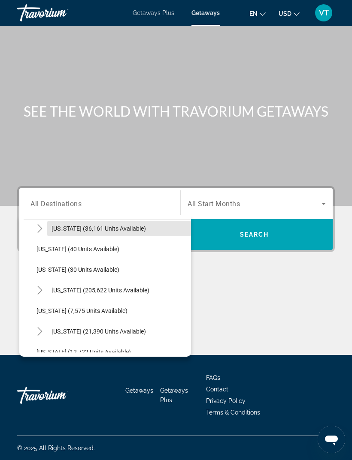
scroll to position [115, 0]
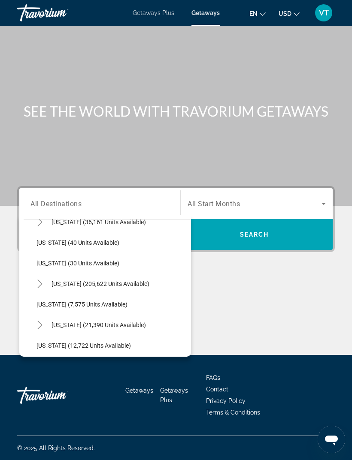
click at [66, 280] on span "[US_STATE] (205,622 units available)" at bounding box center [100, 283] width 98 height 7
type input "**********"
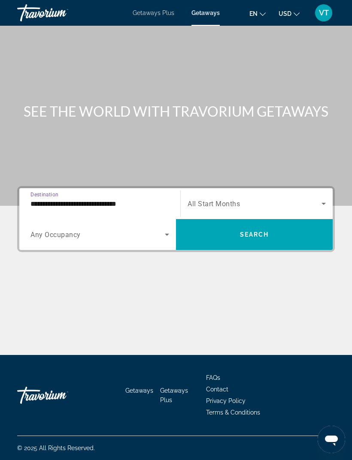
click at [214, 192] on div "Search widget" at bounding box center [256, 204] width 138 height 24
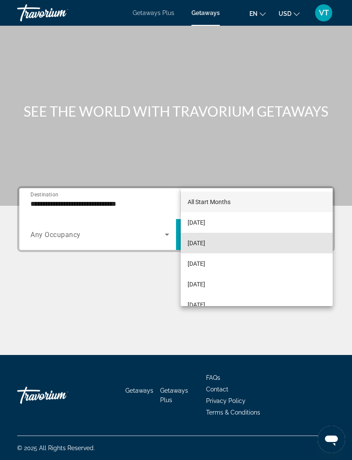
click at [203, 239] on span "[DATE]" at bounding box center [196, 243] width 18 height 10
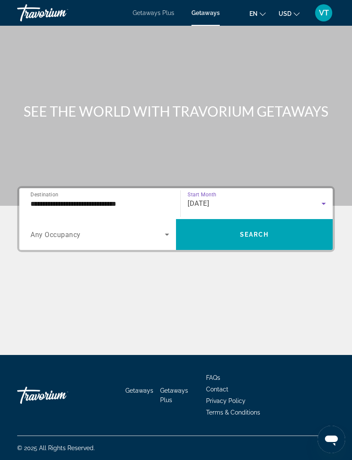
click at [202, 224] on span "Search widget" at bounding box center [254, 234] width 157 height 21
